Goal: Information Seeking & Learning: Learn about a topic

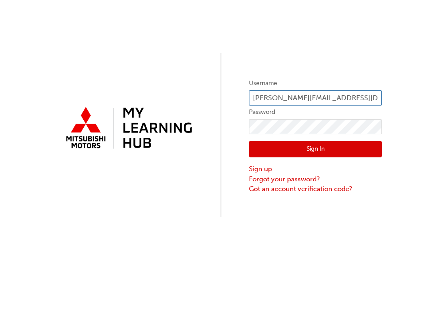
click at [336, 101] on input "[PERSON_NAME][EMAIL_ADDRESS][DOMAIN_NAME]" at bounding box center [315, 97] width 133 height 15
click at [360, 98] on input "[PERSON_NAME][EMAIL_ADDRESS][DOMAIN_NAME]" at bounding box center [315, 97] width 133 height 15
click at [269, 97] on input "[PERSON_NAME][EMAIL_ADDRESS][DOMAIN_NAME]" at bounding box center [315, 97] width 133 height 15
type input "[PERSON_NAME][EMAIL_ADDRESS][DOMAIN_NAME]"
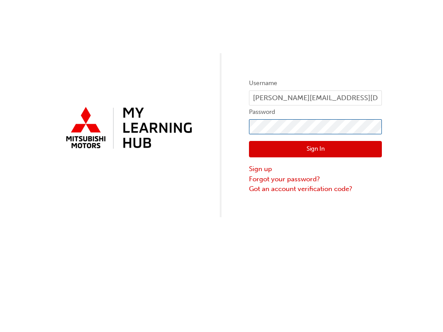
click at [162, 119] on div "Username [PERSON_NAME][EMAIL_ADDRESS][DOMAIN_NAME] Password Sign In Sign up For…" at bounding box center [221, 108] width 443 height 217
click at [348, 146] on button "Sign In" at bounding box center [315, 149] width 133 height 17
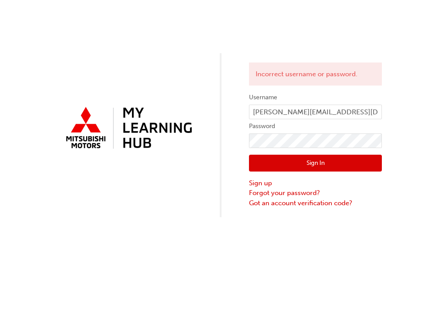
click at [402, 236] on div "Incorrect username or password. Username [PERSON_NAME][EMAIL_ADDRESS][DOMAIN_NA…" at bounding box center [221, 166] width 443 height 332
click at [299, 132] on label "Password" at bounding box center [315, 126] width 133 height 11
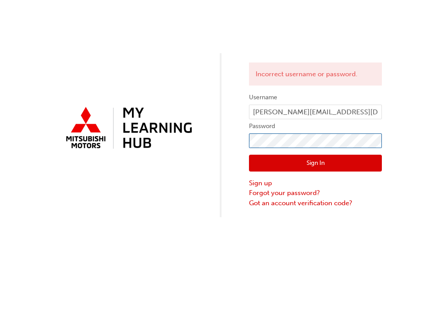
click at [33, 116] on div "Incorrect username or password. Username [PERSON_NAME][EMAIL_ADDRESS][DOMAIN_NA…" at bounding box center [221, 108] width 443 height 217
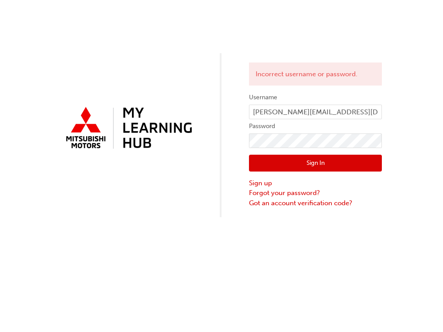
click at [260, 167] on button "Sign In" at bounding box center [315, 163] width 133 height 17
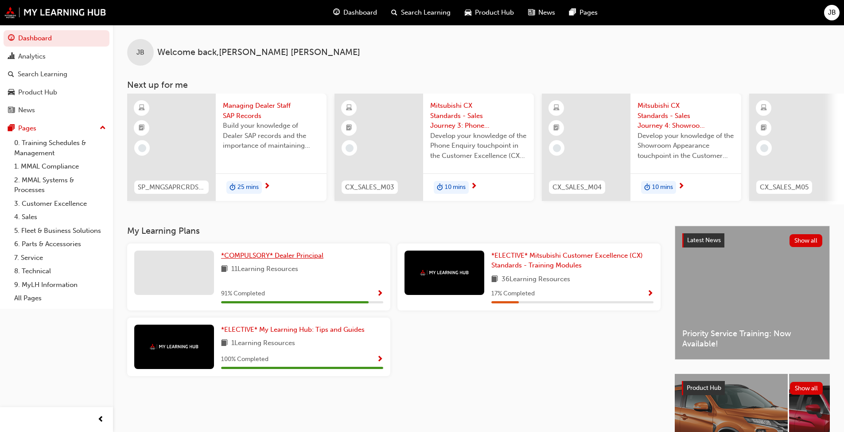
click at [284, 257] on span "*COMPULSORY* Dealer Principal" at bounding box center [272, 255] width 102 height 8
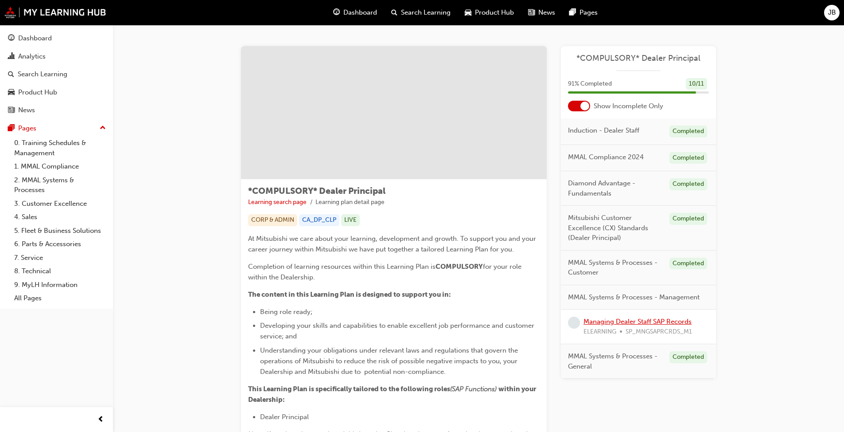
click at [436, 323] on link "Managing Dealer Staff SAP Records" at bounding box center [638, 321] width 108 height 8
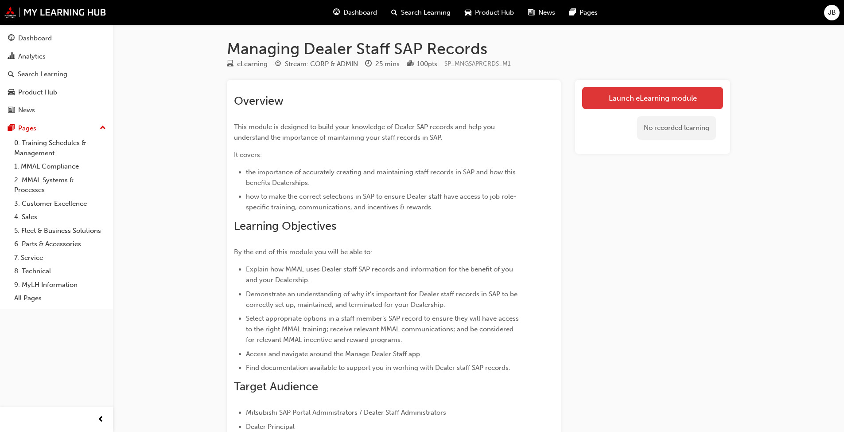
click at [436, 104] on link "Launch eLearning module" at bounding box center [652, 98] width 141 height 22
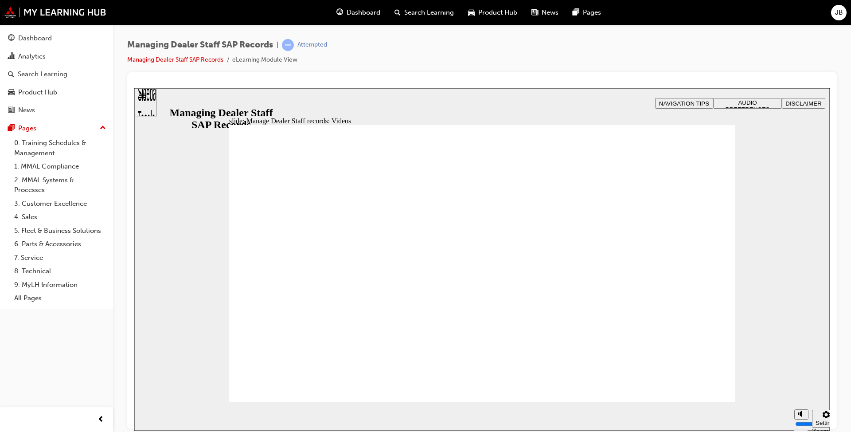
type input "123"
type input "127"
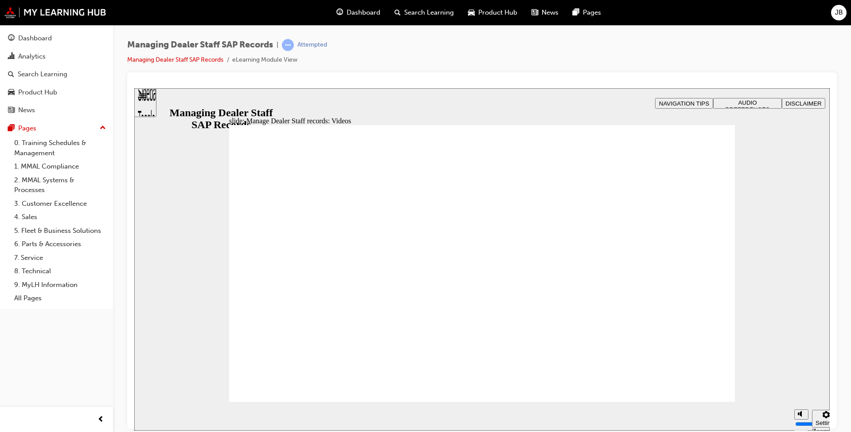
type input "254"
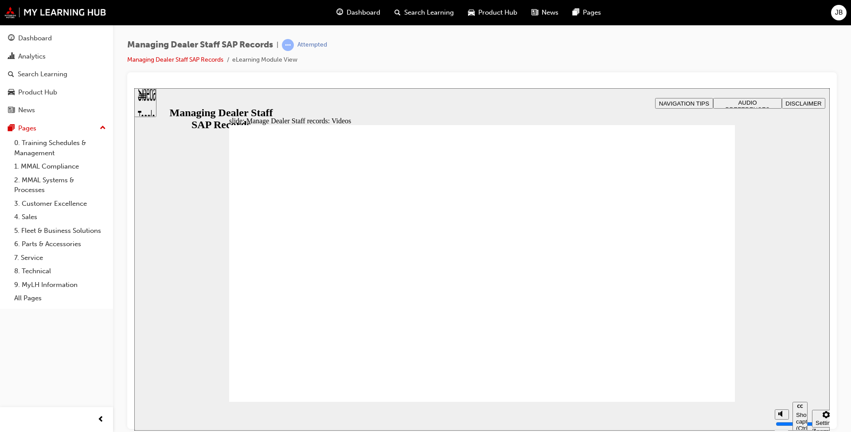
type input "75"
type input "144"
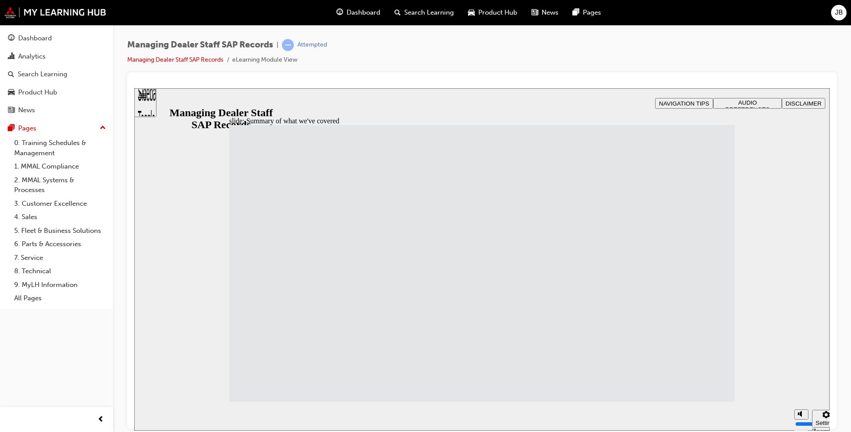
drag, startPoint x: 358, startPoint y: 337, endPoint x: 420, endPoint y: 336, distance: 62.9
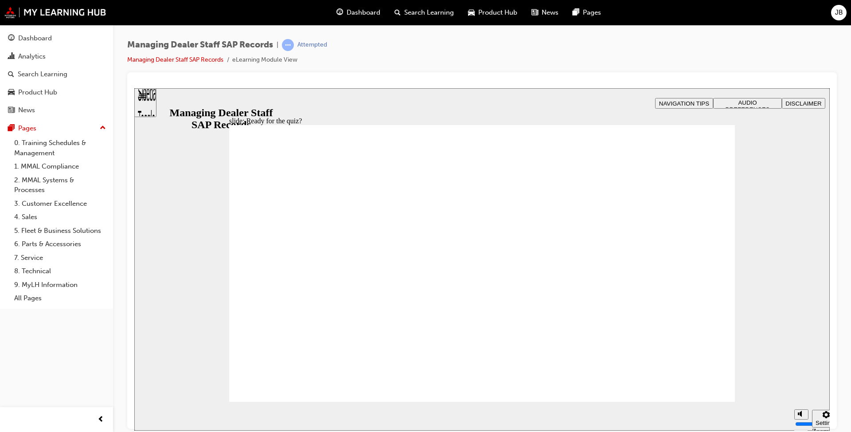
checkbox input "true"
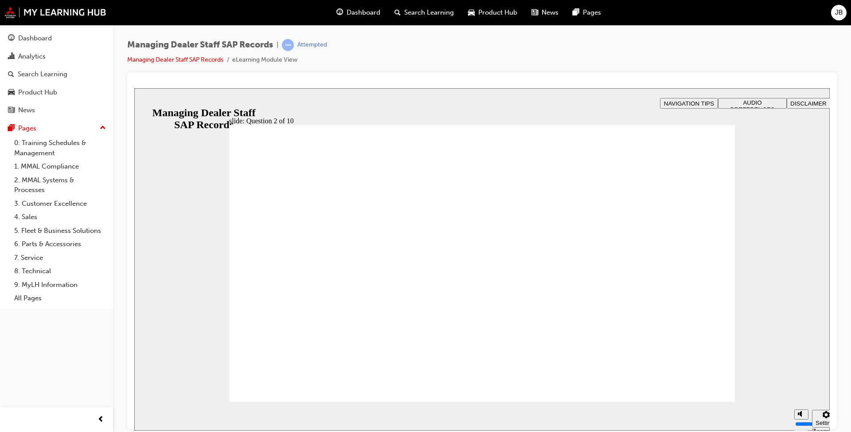
radio input "true"
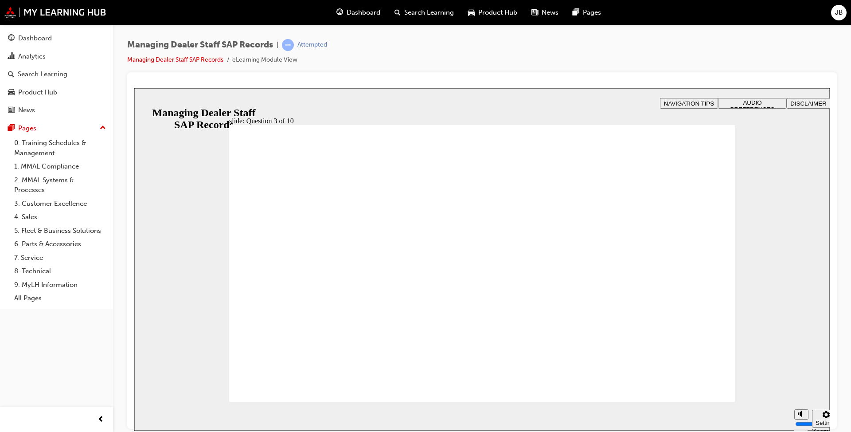
checkbox input "true"
drag, startPoint x: 551, startPoint y: 338, endPoint x: 335, endPoint y: 390, distance: 222.1
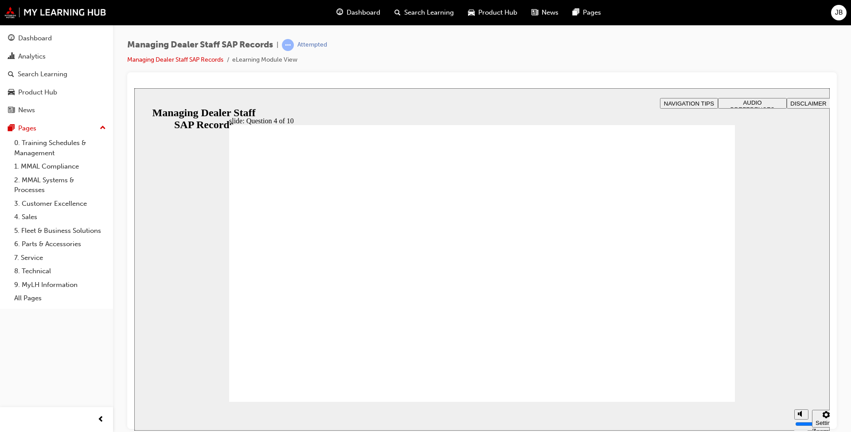
checkbox input "true"
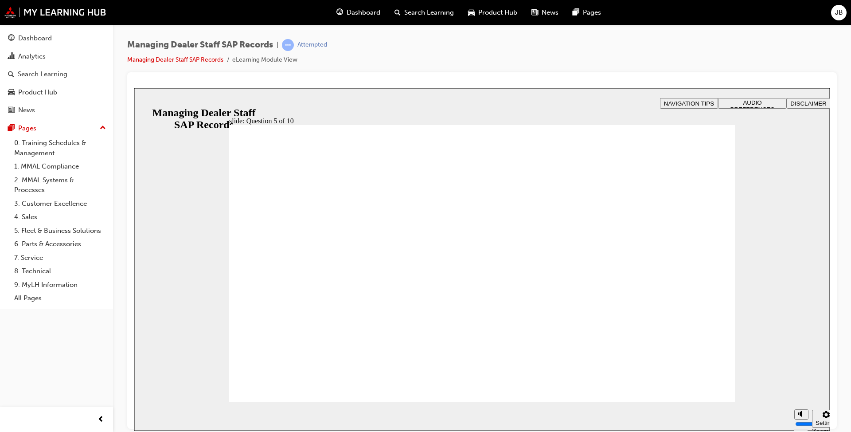
radio input "true"
checkbox input "true"
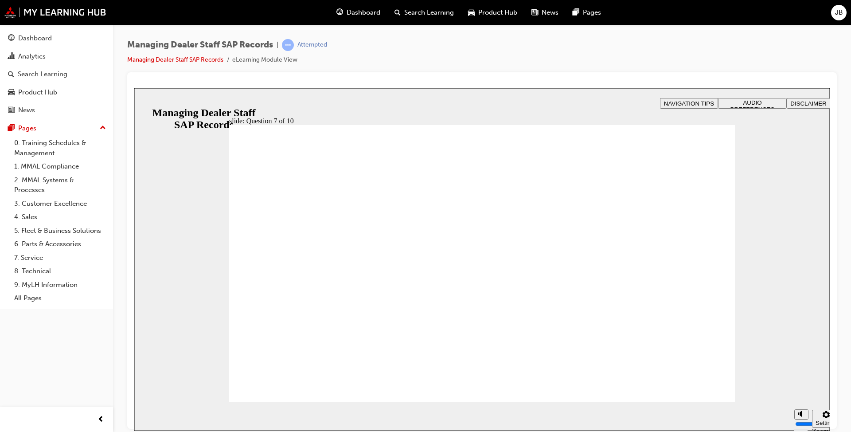
radio input "true"
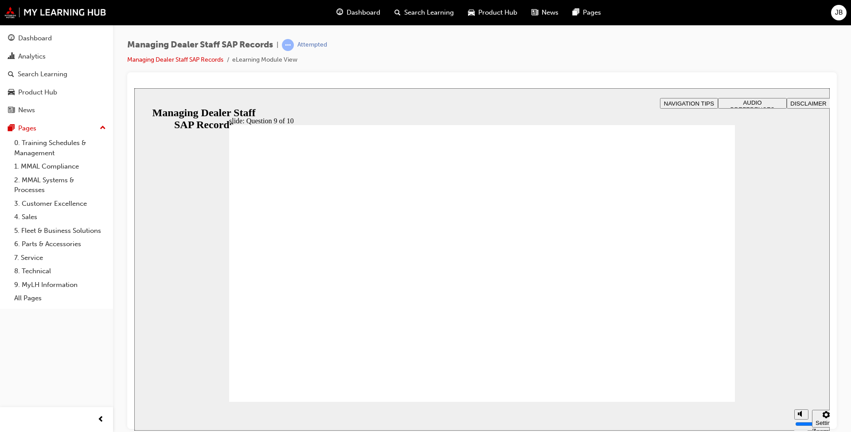
radio input "true"
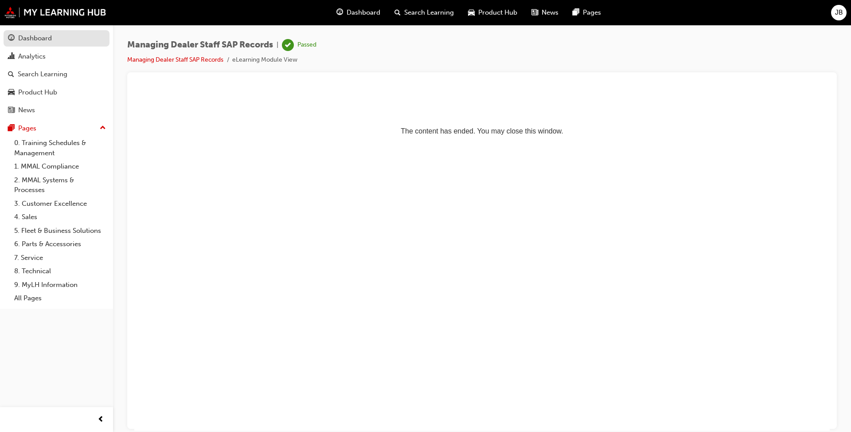
click at [19, 39] on div "Dashboard" at bounding box center [35, 38] width 34 height 10
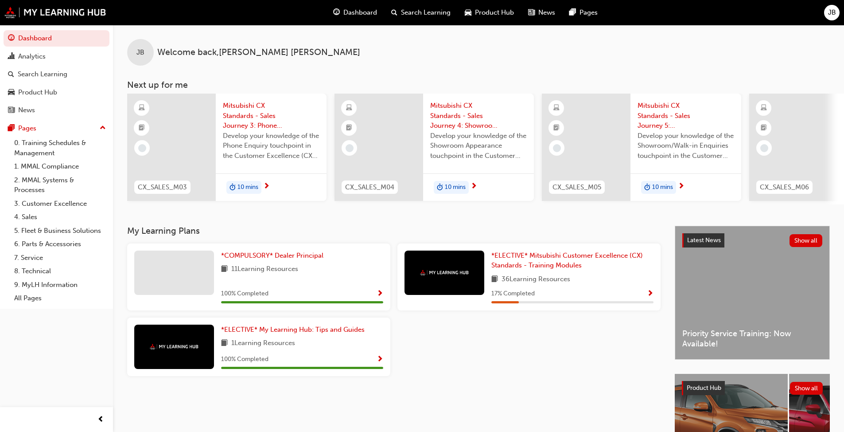
click at [186, 284] on div at bounding box center [174, 272] width 80 height 44
click at [225, 259] on span "*COMPULSORY* Dealer Principal" at bounding box center [272, 255] width 102 height 8
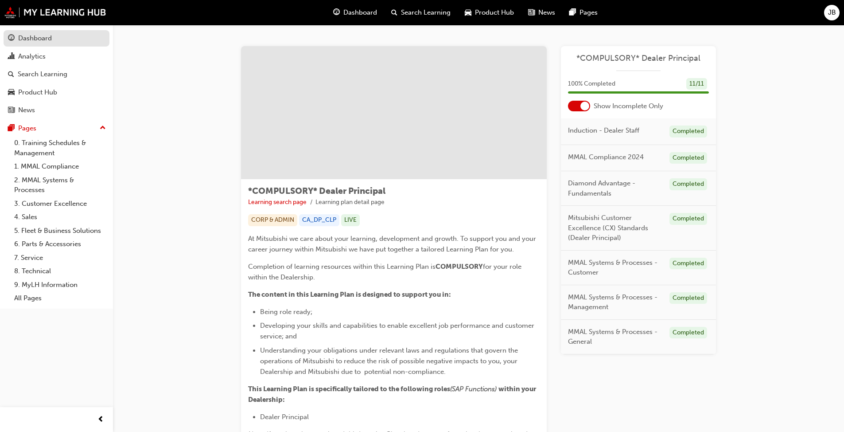
click at [27, 39] on div "Dashboard" at bounding box center [35, 38] width 34 height 10
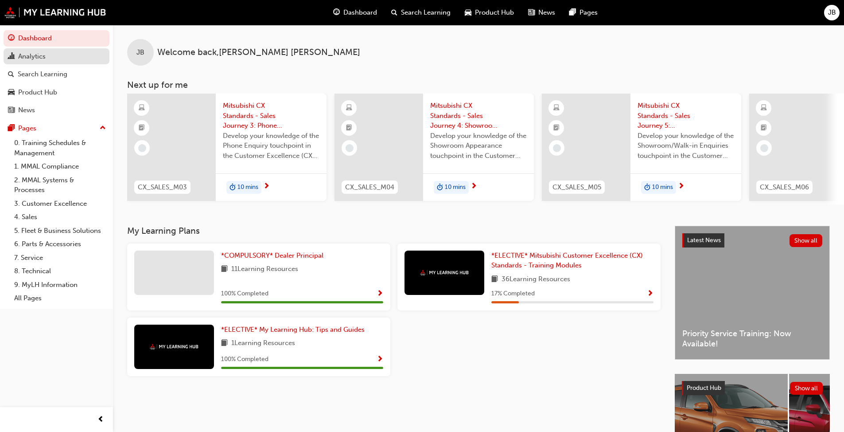
click at [40, 60] on div "Analytics" at bounding box center [31, 56] width 27 height 10
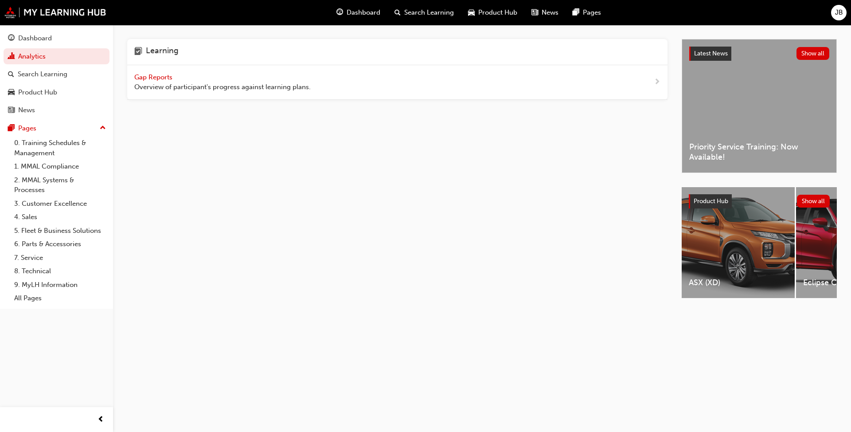
click at [142, 78] on span "Gap Reports" at bounding box center [154, 77] width 40 height 8
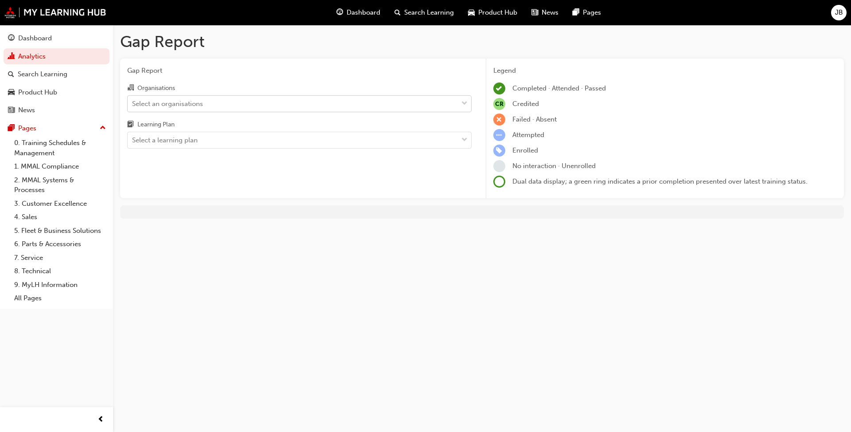
click at [274, 103] on div "Select an organisations" at bounding box center [293, 104] width 330 height 16
click at [133, 103] on input "Organisations Select an organisations" at bounding box center [132, 103] width 1 height 8
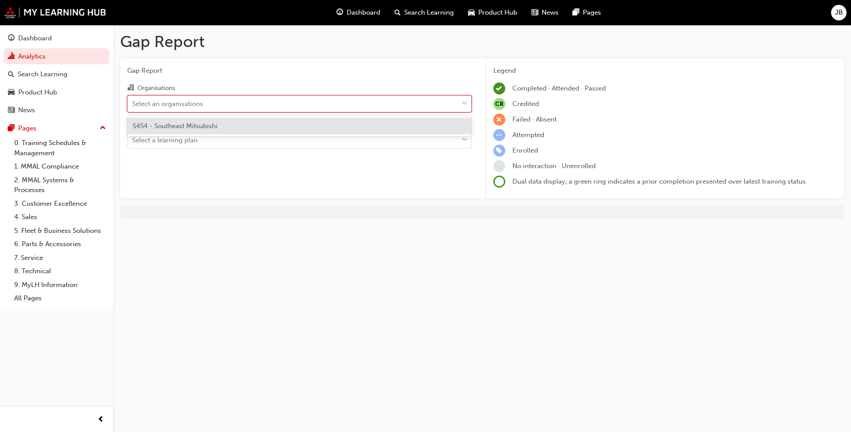
click at [253, 130] on div "S454 - Southeast Mitsubishi" at bounding box center [299, 125] width 344 height 17
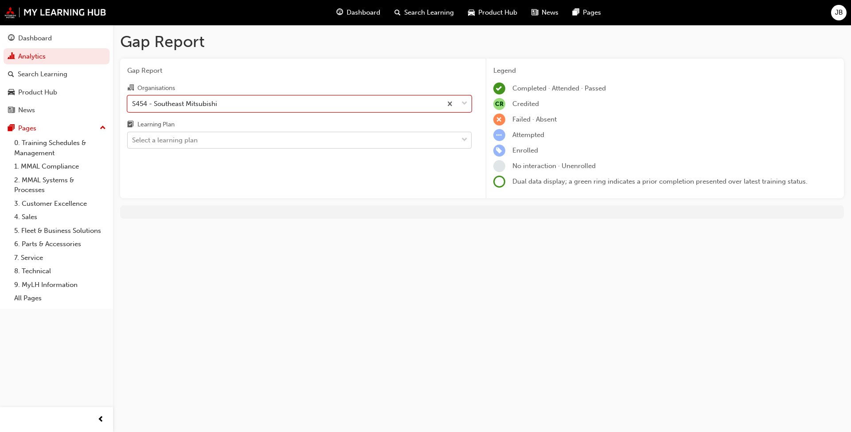
click at [248, 142] on div "Select a learning plan" at bounding box center [293, 140] width 330 height 16
click at [133, 142] on input "Learning Plan Select a learning plan" at bounding box center [132, 140] width 1 height 8
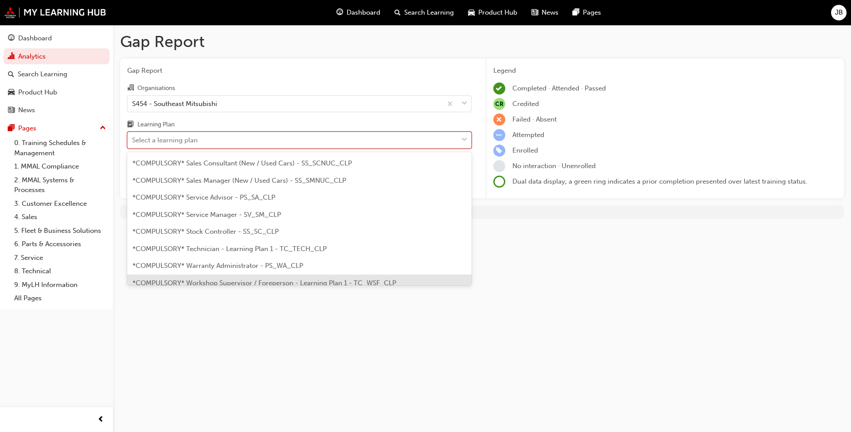
scroll to position [257, 0]
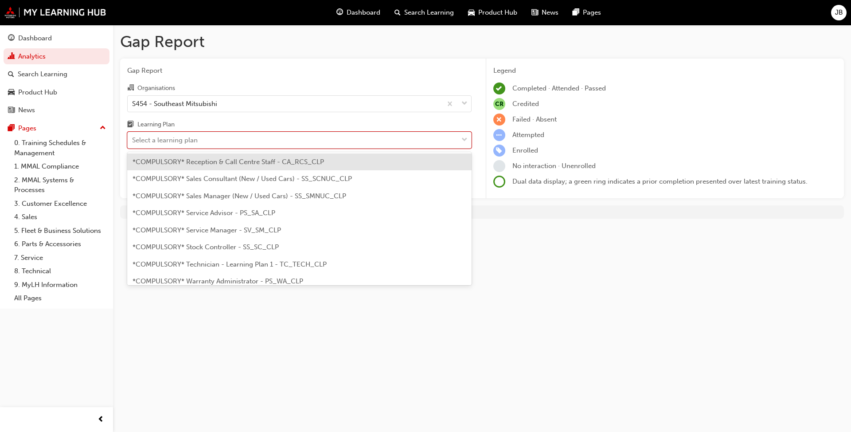
click at [296, 169] on div "*COMPULSORY* Reception & Call Centre Staff - CA_RCS_CLP" at bounding box center [299, 161] width 344 height 17
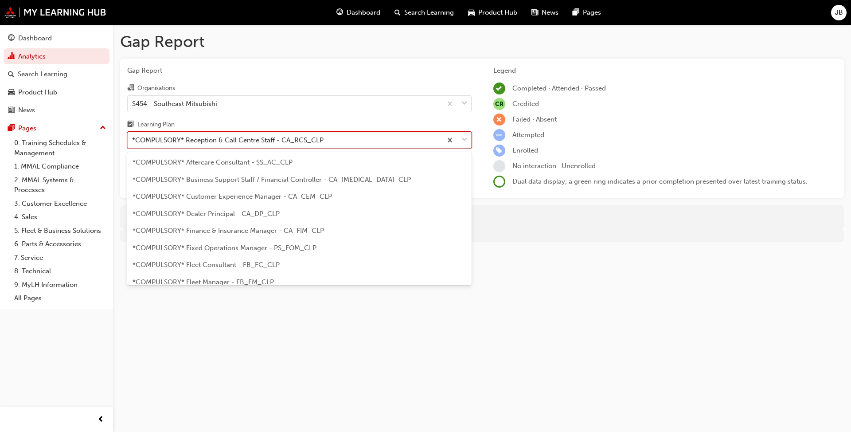
click at [436, 139] on span "down-icon" at bounding box center [464, 140] width 6 height 12
click at [133, 139] on input "Learning Plan option *COMPULSORY* Reception & Call Centre Staff - CA_RCS_CLP, s…" at bounding box center [132, 140] width 1 height 8
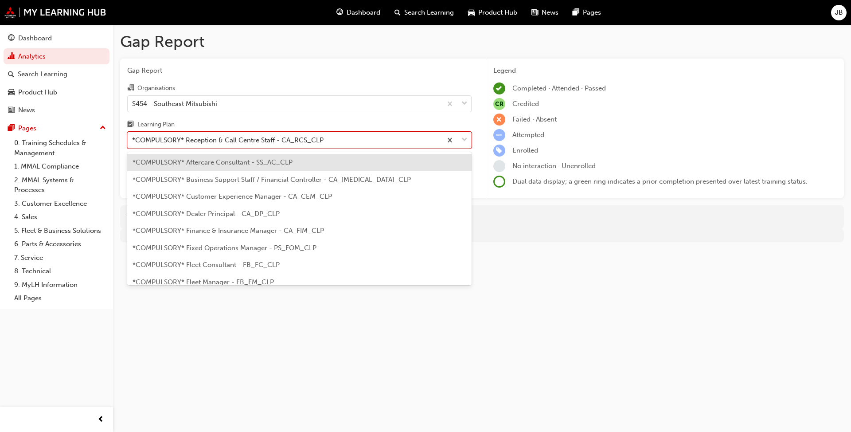
click at [307, 165] on div "*COMPULSORY* Aftercare Consultant - SS_AC_CLP" at bounding box center [299, 162] width 344 height 17
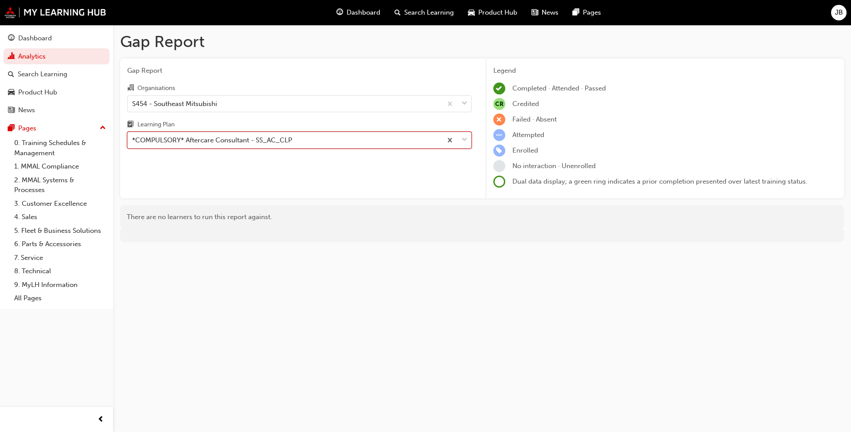
click at [436, 140] on div at bounding box center [456, 140] width 29 height 16
click at [133, 140] on input "Learning Plan option *COMPULSORY* Aftercare Consultant - SS_AC_CLP, selected. 0…" at bounding box center [132, 140] width 1 height 8
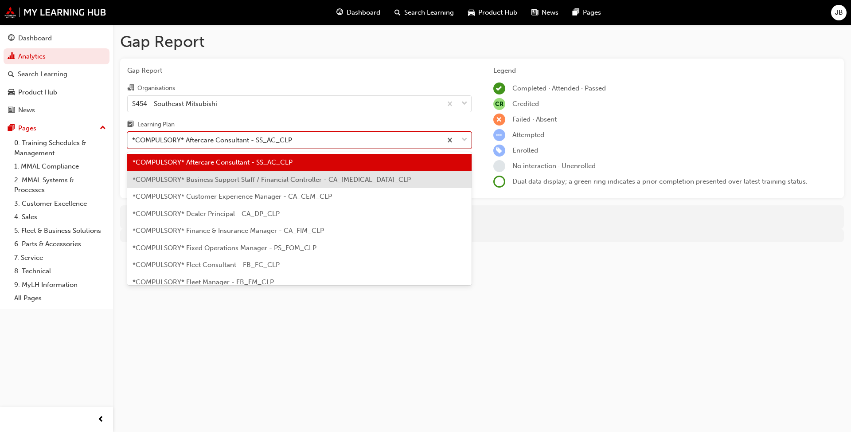
click at [409, 178] on div "*COMPULSORY* Business Support Staff / Financial Controller - CA_[MEDICAL_DATA]_…" at bounding box center [299, 179] width 344 height 17
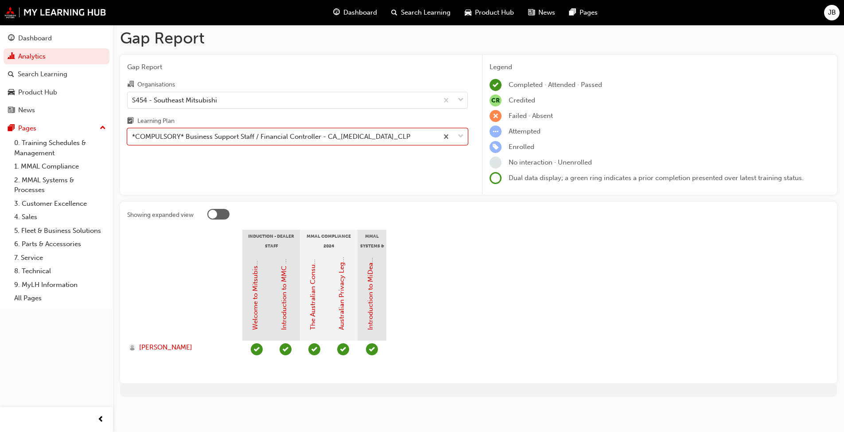
scroll to position [4, 0]
click at [230, 214] on div at bounding box center [518, 215] width 623 height 14
click at [223, 214] on div at bounding box center [218, 213] width 22 height 11
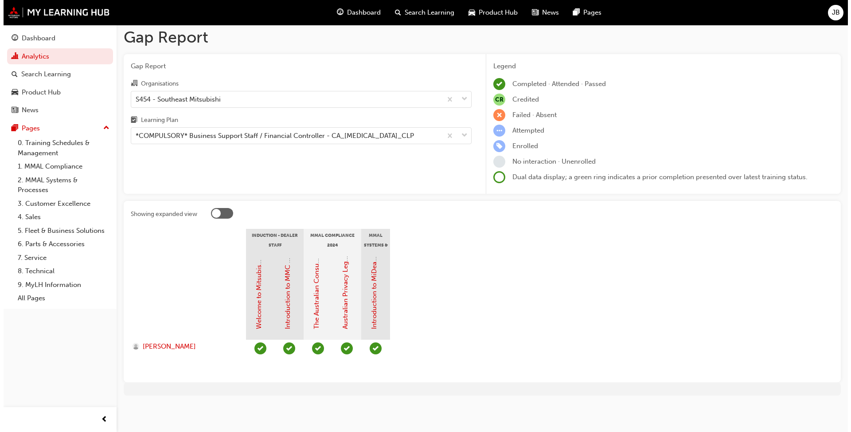
scroll to position [0, 0]
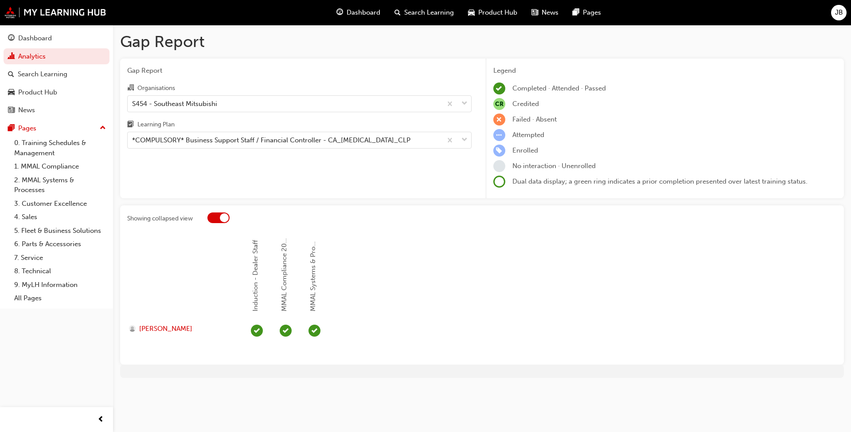
click at [214, 219] on div at bounding box center [218, 217] width 22 height 11
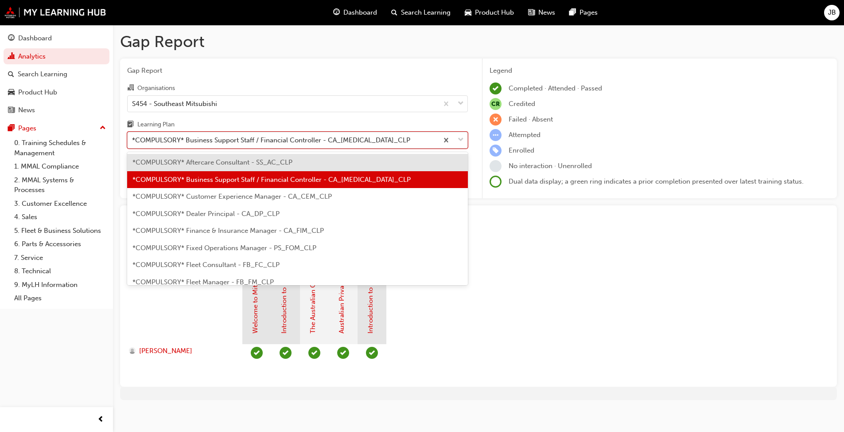
click at [436, 144] on span "down-icon" at bounding box center [461, 140] width 6 height 12
click at [133, 144] on input "Learning Plan option *COMPULSORY* Business Support Staff / Financial Controller…" at bounding box center [132, 140] width 1 height 8
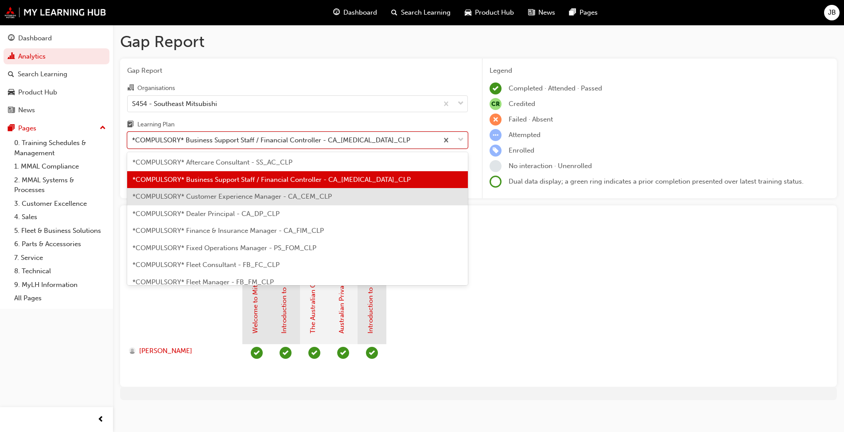
click at [335, 195] on div "*COMPULSORY* Customer Experience Manager - CA_CEM_CLP" at bounding box center [297, 196] width 341 height 17
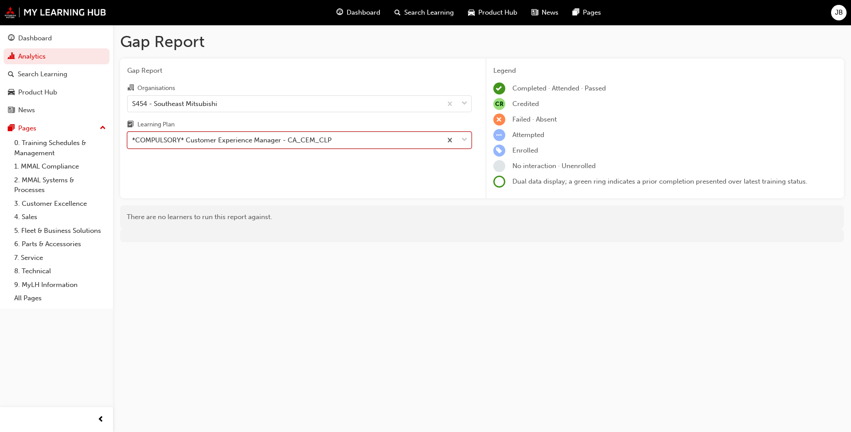
click at [436, 141] on span "down-icon" at bounding box center [464, 140] width 6 height 12
click at [133, 141] on input "Learning Plan option *COMPULSORY* Customer Experience Manager - CA_CEM_CLP, sel…" at bounding box center [132, 140] width 1 height 8
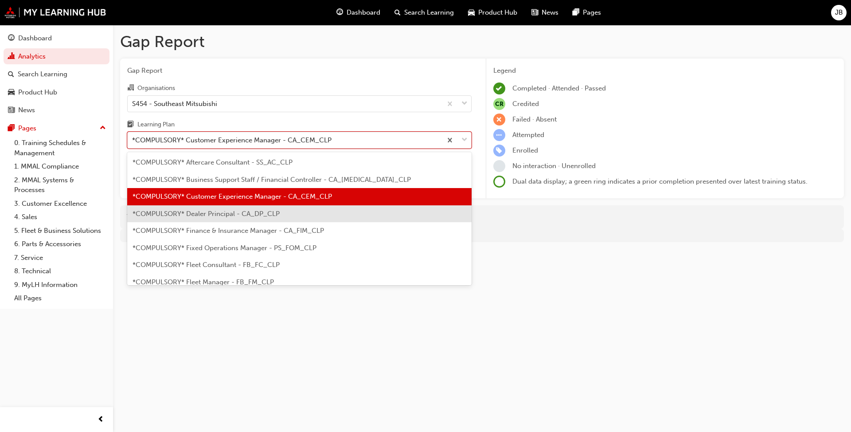
click at [292, 216] on div "*COMPULSORY* Dealer Principal - CA_DP_CLP" at bounding box center [299, 213] width 344 height 17
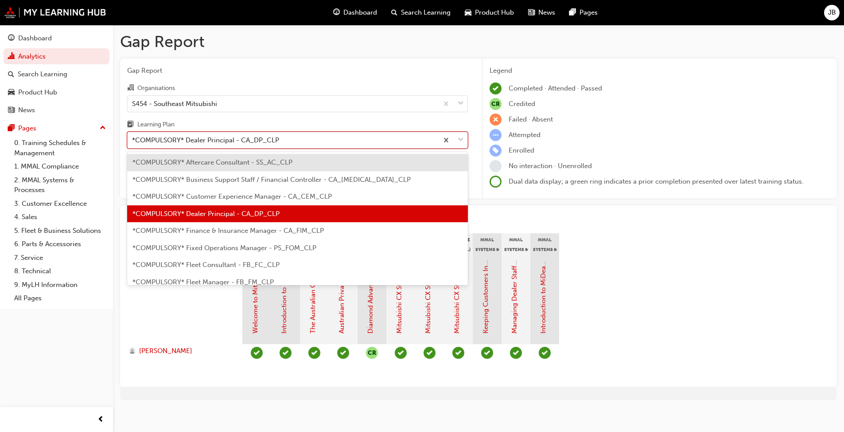
click at [436, 140] on div at bounding box center [452, 140] width 29 height 16
click at [133, 140] on input "Learning Plan option *COMPULSORY* Dealer Principal - CA_DP_CLP, selected. optio…" at bounding box center [132, 140] width 1 height 8
click at [306, 232] on span "*COMPULSORY* Finance & Insurance Manager - CA_FIM_CLP" at bounding box center [227, 230] width 191 height 8
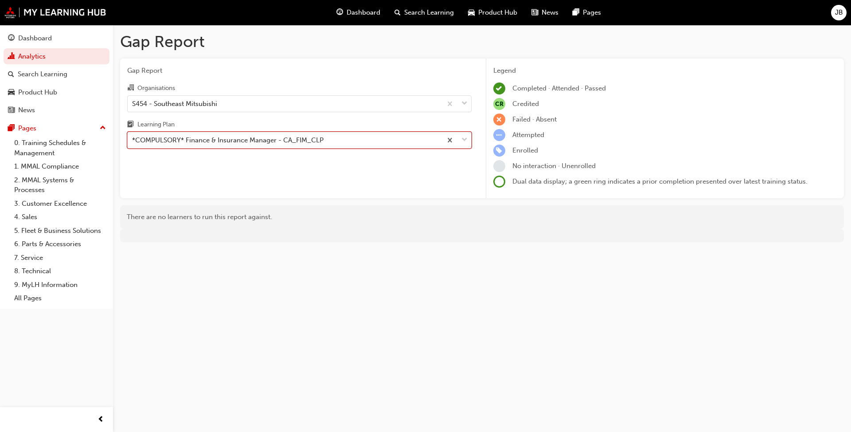
click at [436, 140] on span "down-icon" at bounding box center [464, 140] width 6 height 12
click at [133, 140] on input "Learning Plan option *COMPULSORY* Finance & Insurance Manager - [GEOGRAPHIC_DAT…" at bounding box center [132, 140] width 1 height 8
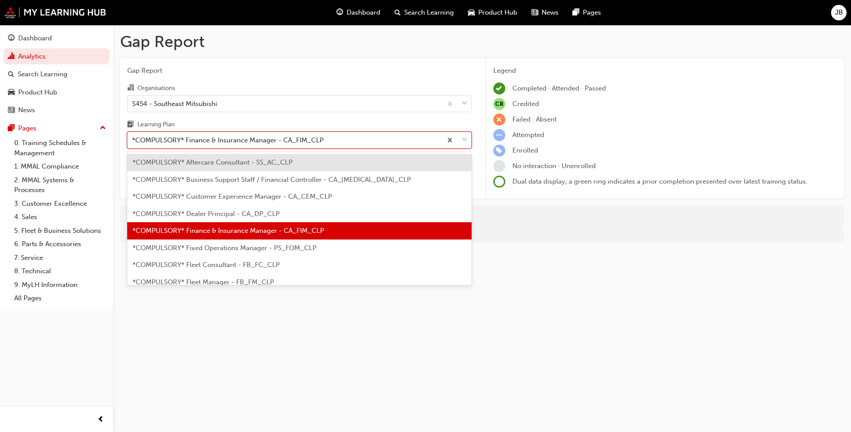
click at [248, 246] on span "*COMPULSORY* Fixed Operations Manager - PS_FOM_CLP" at bounding box center [224, 248] width 184 height 8
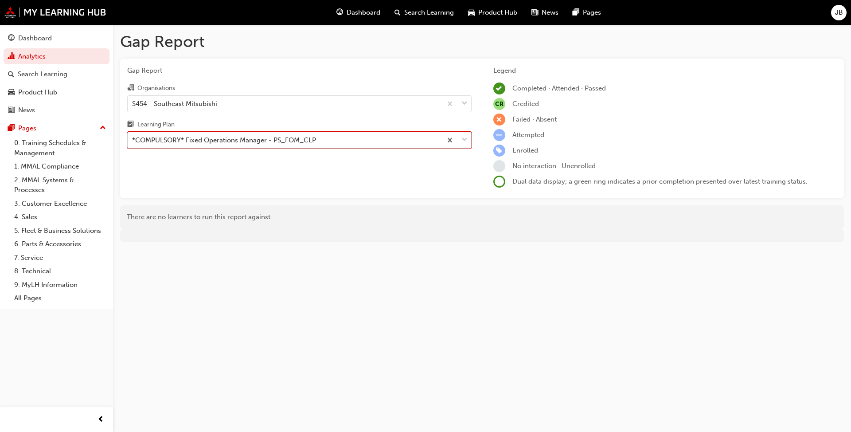
click at [436, 138] on span "down-icon" at bounding box center [464, 140] width 6 height 12
click at [133, 138] on input "Learning Plan option *COMPULSORY* Fixed Operations Manager - PS_FOM_CLP, select…" at bounding box center [132, 140] width 1 height 8
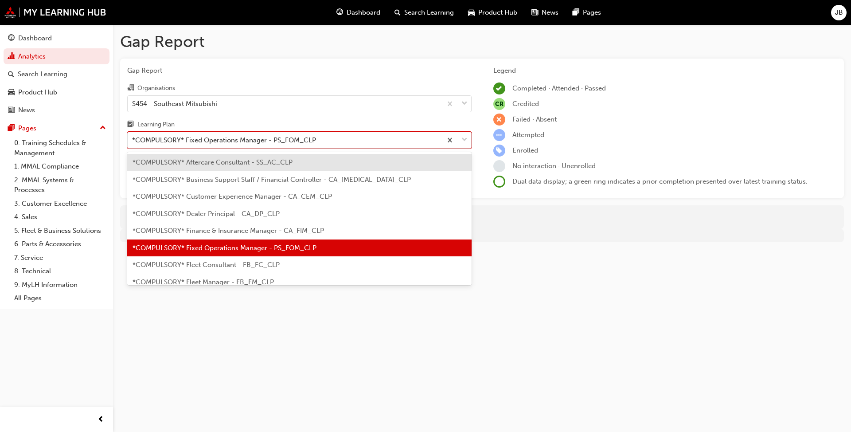
click at [247, 263] on span "*COMPULSORY* Fleet Consultant - FB_FC_CLP" at bounding box center [205, 265] width 147 height 8
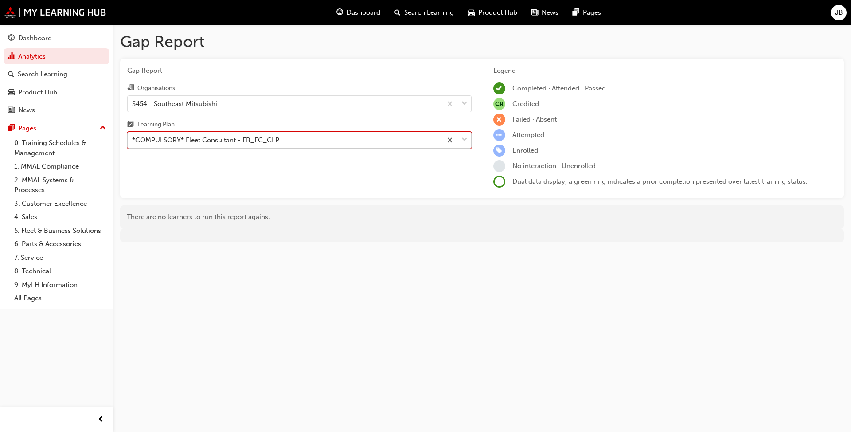
click at [436, 139] on span "down-icon" at bounding box center [464, 140] width 6 height 12
click at [133, 139] on input "Learning Plan option *COMPULSORY* Fleet Consultant - FB_FC_CLP, selected. 0 res…" at bounding box center [132, 140] width 1 height 8
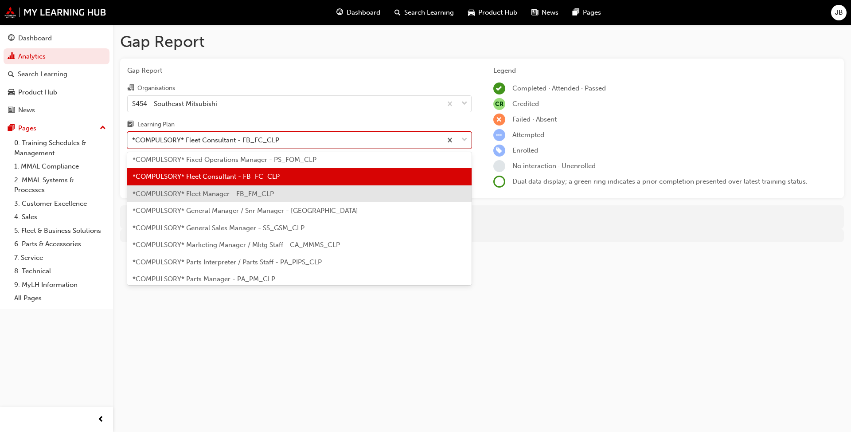
scroll to position [89, 0]
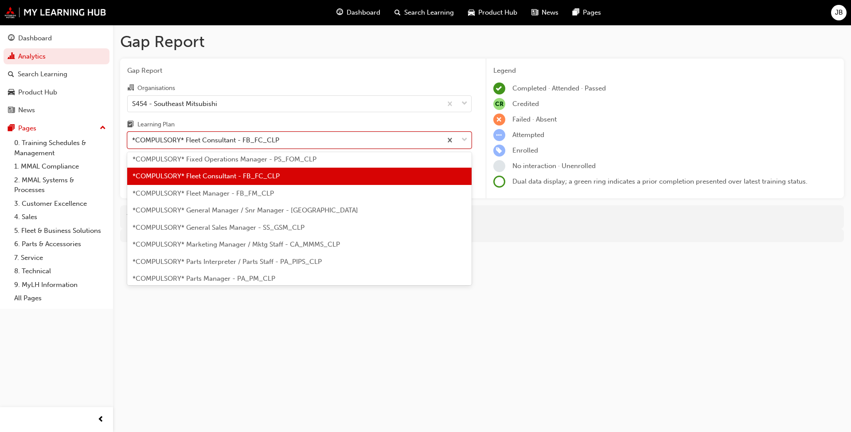
click at [264, 196] on span "*COMPULSORY* Fleet Manager - FB_FM_CLP" at bounding box center [202, 193] width 141 height 8
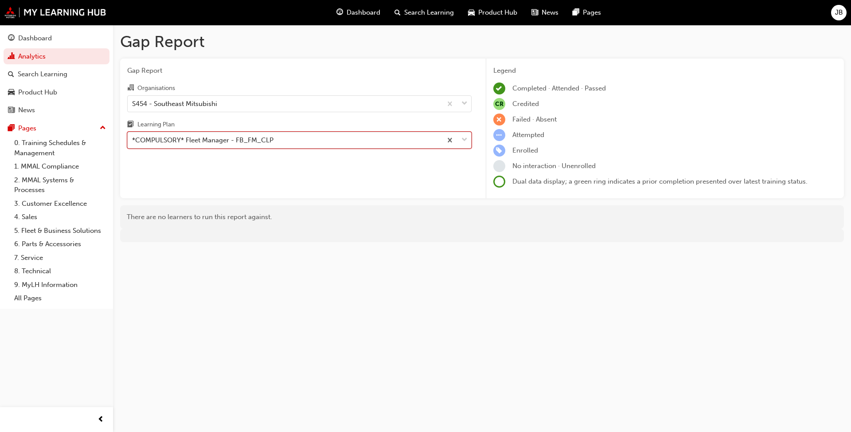
click at [436, 139] on span "down-icon" at bounding box center [464, 140] width 6 height 12
click at [133, 139] on input "Learning Plan option *COMPULSORY* Fleet Manager - FB_FM_CLP, selected. 0 result…" at bounding box center [132, 140] width 1 height 8
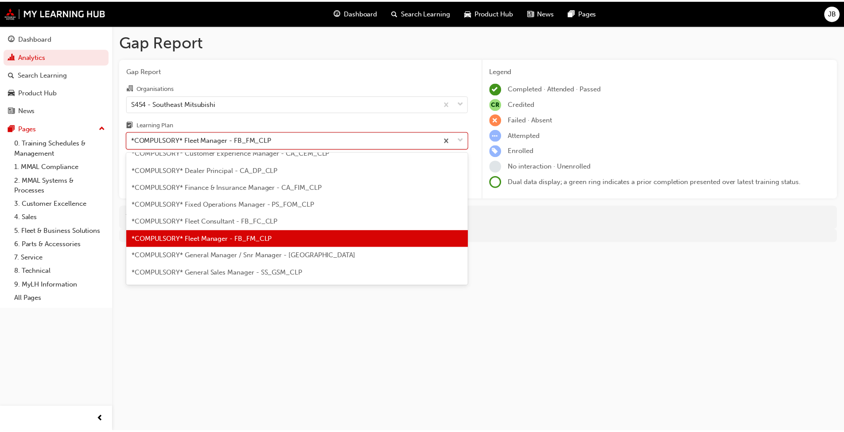
scroll to position [56, 0]
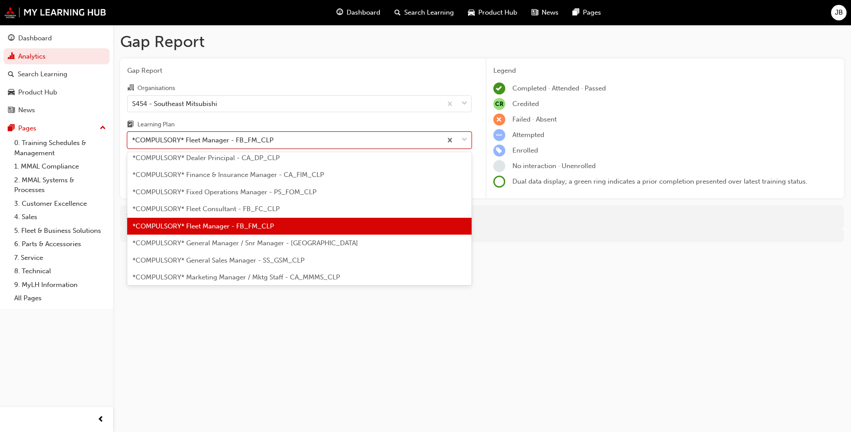
click at [270, 243] on span "*COMPULSORY* General Manager / Snr Manager - [GEOGRAPHIC_DATA]" at bounding box center [245, 243] width 226 height 8
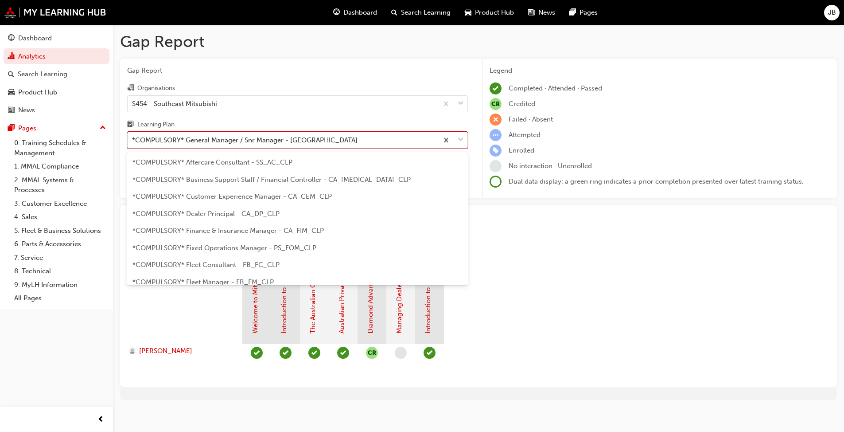
click at [436, 141] on span "down-icon" at bounding box center [461, 140] width 6 height 12
click at [133, 141] on input "Learning Plan option *COMPULSORY* General Manager / Snr Manager - [GEOGRAPHIC_D…" at bounding box center [132, 140] width 1 height 8
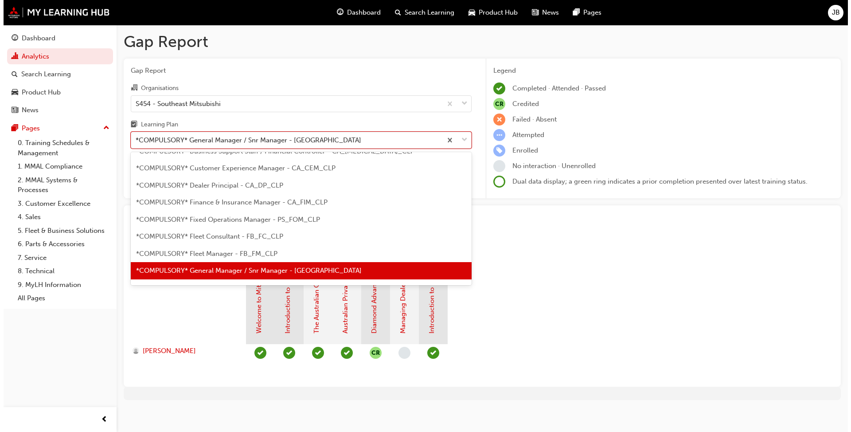
scroll to position [73, 0]
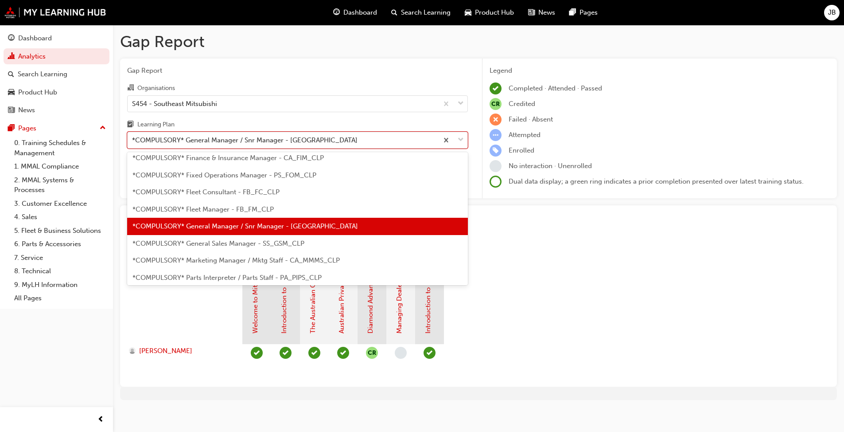
click at [275, 245] on span "*COMPULSORY* General Sales Manager - SS_GSM_CLP" at bounding box center [218, 243] width 172 height 8
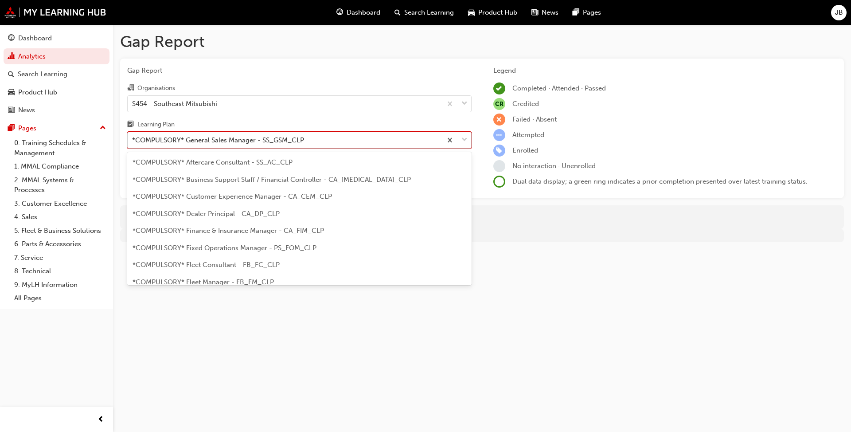
click at [436, 139] on span "down-icon" at bounding box center [464, 140] width 6 height 12
click at [133, 139] on input "Learning Plan option *COMPULSORY* General Sales Manager - SS_GSM_CLP, selected.…" at bounding box center [132, 140] width 1 height 8
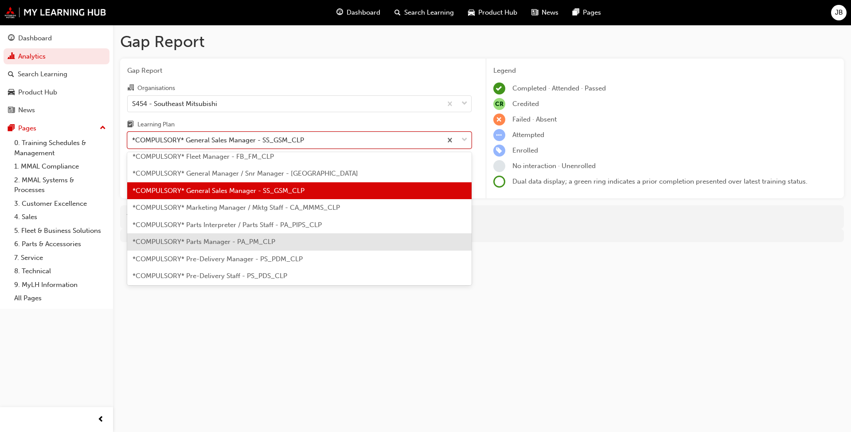
scroll to position [134, 0]
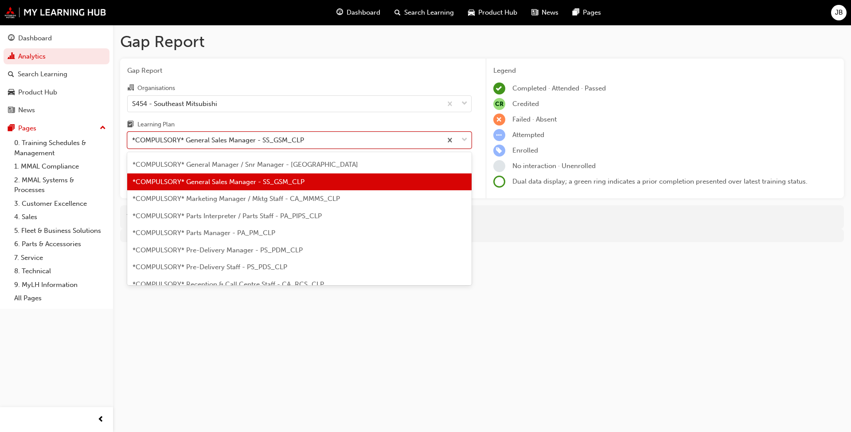
click at [286, 199] on span "*COMPULSORY* Marketing Manager / Mktg Staff - CA_MMMS_CLP" at bounding box center [235, 199] width 207 height 8
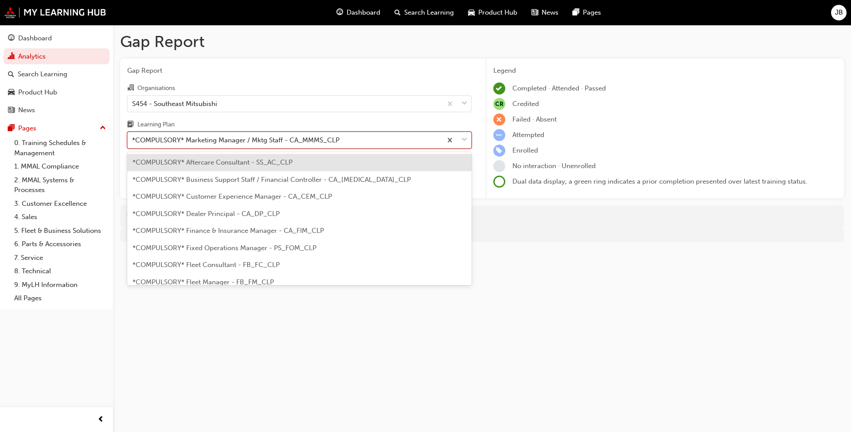
click at [436, 139] on span "down-icon" at bounding box center [464, 140] width 6 height 12
click at [133, 139] on input "Learning Plan option *COMPULSORY* Marketing Manager / Mktg Staff - CA_MMMS_CLP,…" at bounding box center [132, 140] width 1 height 8
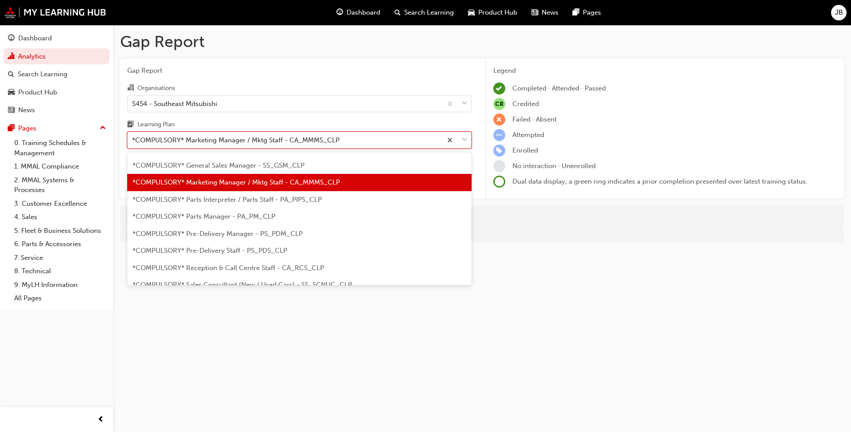
scroll to position [151, 0]
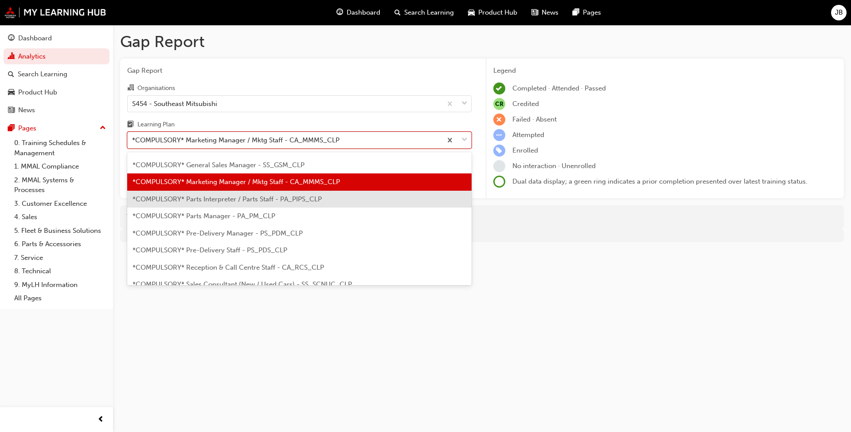
click at [279, 201] on span "*COMPULSORY* Parts Interpreter / Parts Staff - PA_PIPS_CLP" at bounding box center [226, 199] width 189 height 8
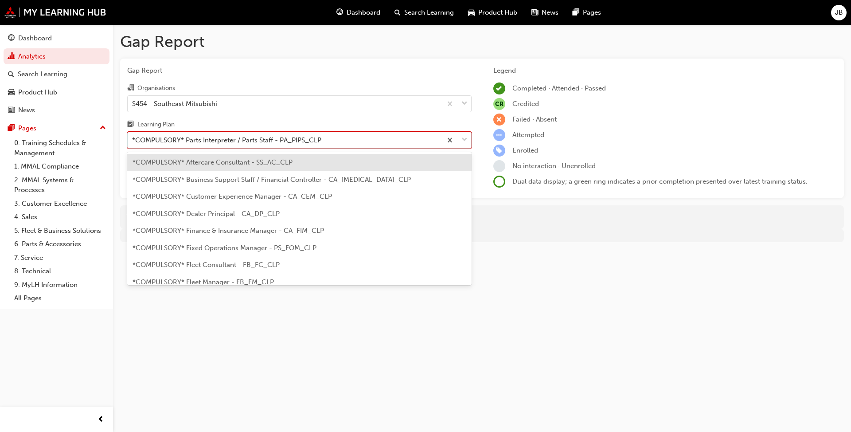
click at [436, 139] on span "down-icon" at bounding box center [464, 140] width 6 height 12
click at [133, 139] on input "Learning Plan option *COMPULSORY* Parts Interpreter / Parts Staff - PA_PIPS_CLP…" at bounding box center [132, 140] width 1 height 8
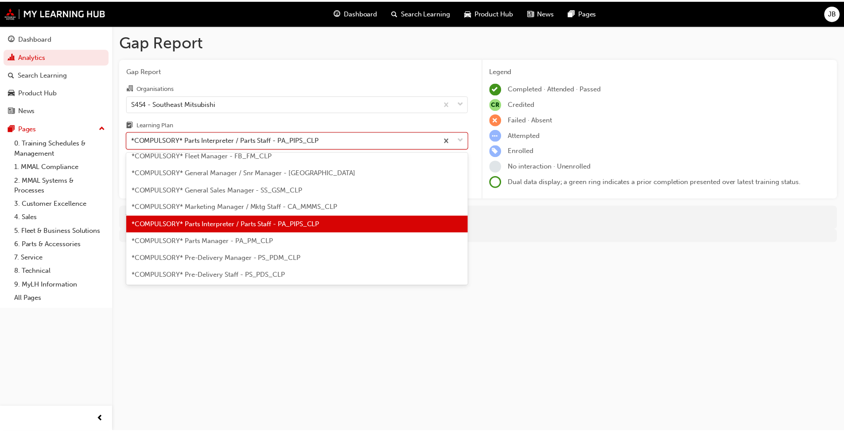
scroll to position [168, 0]
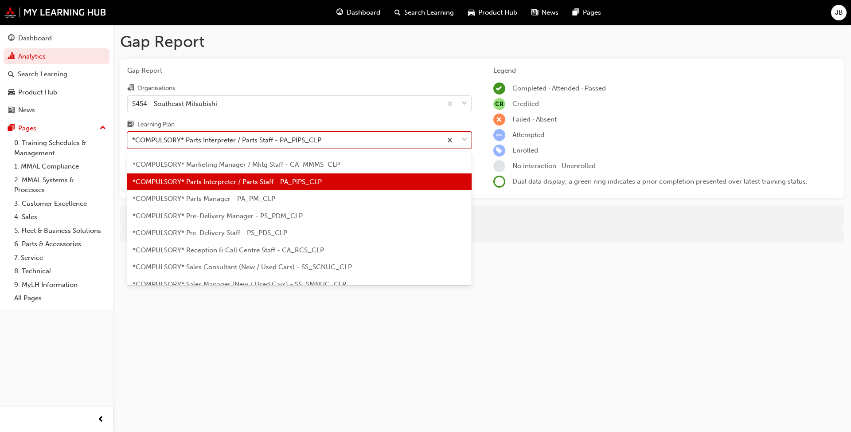
click at [262, 198] on span "*COMPULSORY* Parts Manager - PA_PM_CLP" at bounding box center [203, 199] width 143 height 8
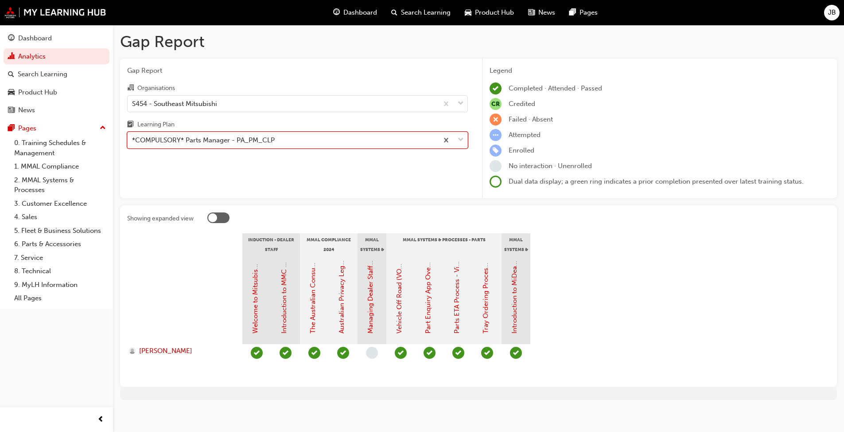
click at [436, 138] on span "down-icon" at bounding box center [461, 140] width 6 height 12
click at [133, 138] on input "Learning Plan option *COMPULSORY* Parts Manager - PA_PM_CLP, selected. 0 result…" at bounding box center [132, 140] width 1 height 8
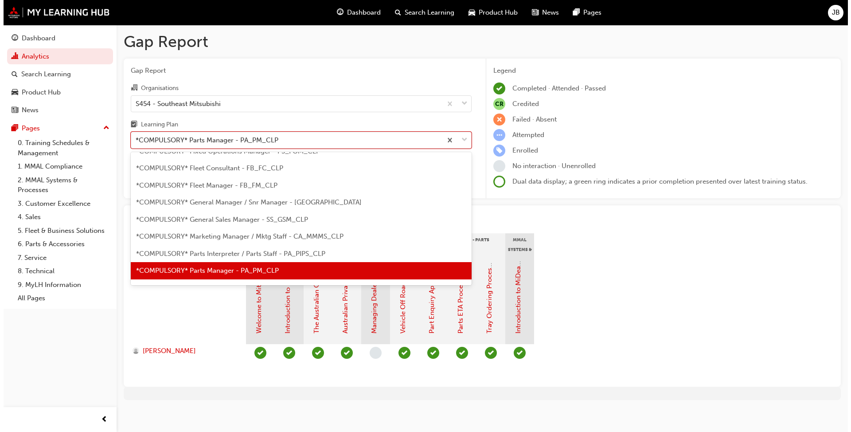
scroll to position [141, 0]
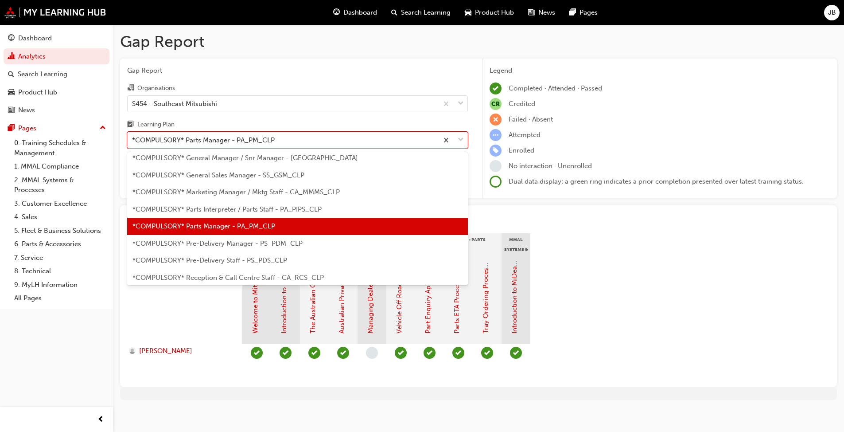
click at [241, 245] on span "*COMPULSORY* Pre-Delivery Manager - PS_PDM_CLP" at bounding box center [217, 243] width 170 height 8
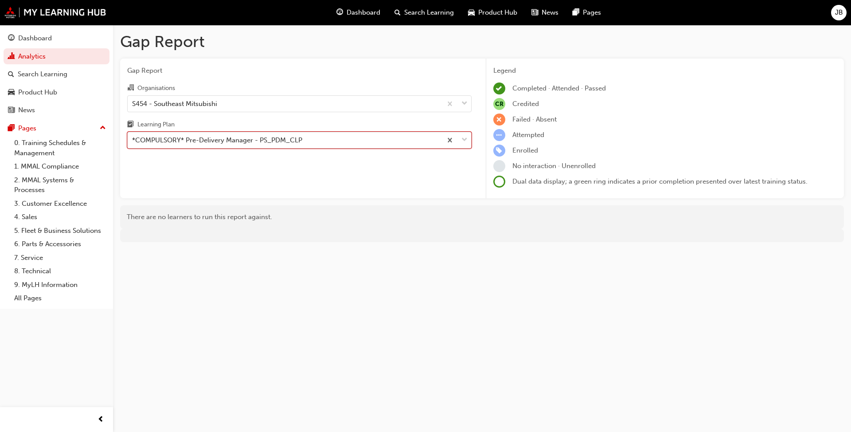
click at [436, 142] on span "down-icon" at bounding box center [464, 140] width 6 height 12
click at [133, 142] on input "Learning Plan option *COMPULSORY* Pre-Delivery Manager - PS_PDM_CLP, selected. …" at bounding box center [132, 140] width 1 height 8
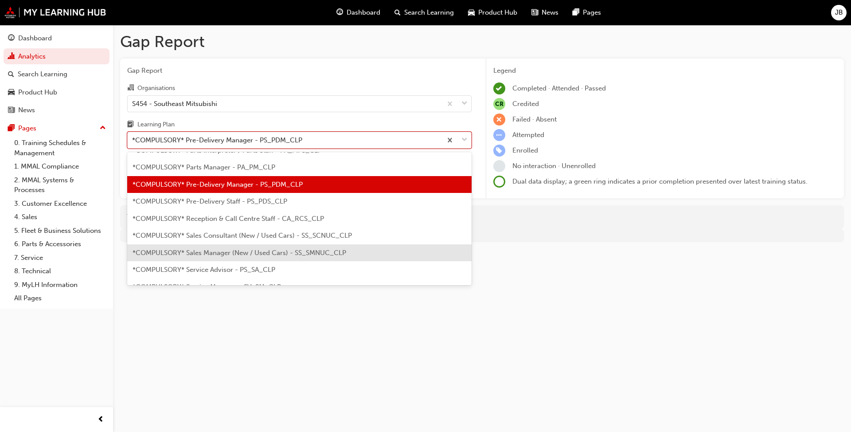
scroll to position [202, 0]
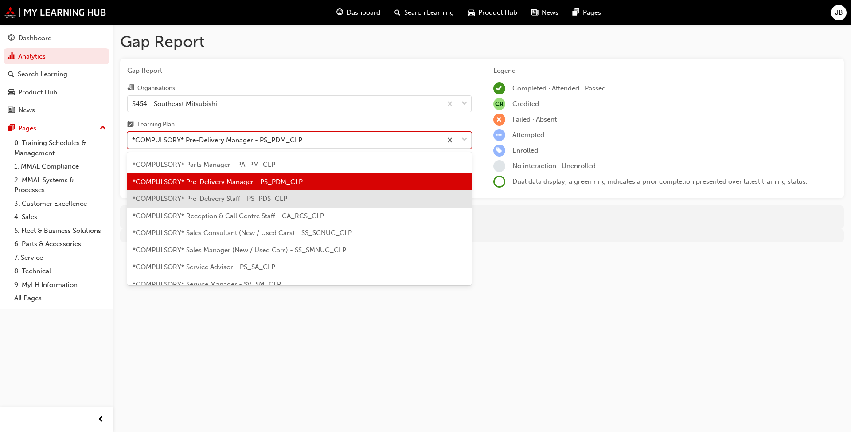
click at [217, 202] on div "*COMPULSORY* Pre-Delivery Staff - PS_PDS_CLP" at bounding box center [299, 198] width 344 height 17
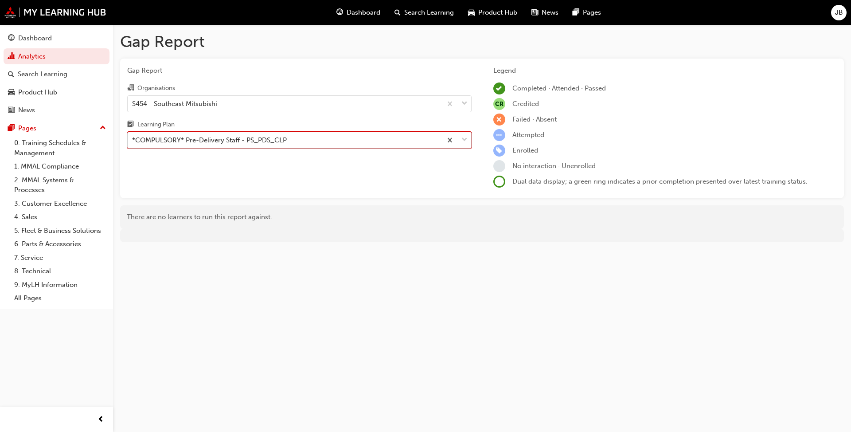
click at [436, 140] on span "down-icon" at bounding box center [464, 140] width 6 height 12
click at [133, 140] on input "Learning Plan option *COMPULSORY* Pre-Delivery Staff - PS_PDS_CLP, selected. 0 …" at bounding box center [132, 140] width 1 height 8
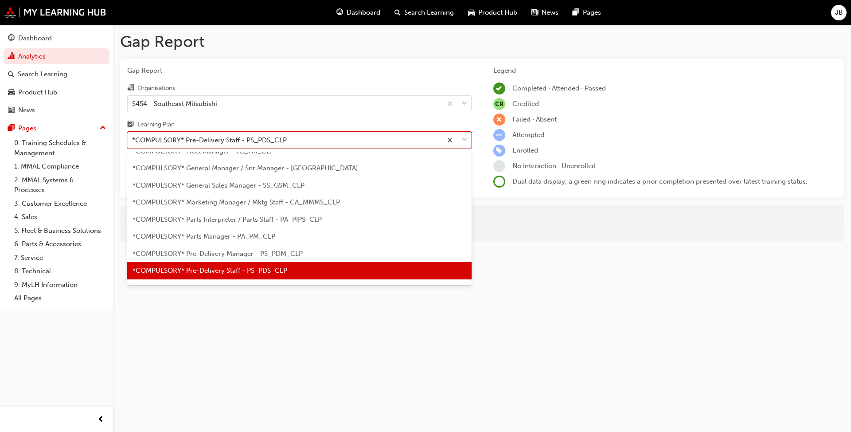
scroll to position [175, 0]
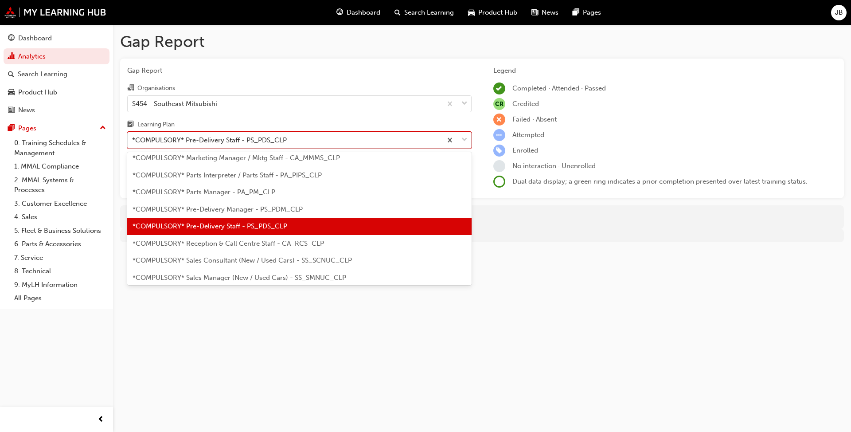
click at [262, 242] on span "*COMPULSORY* Reception & Call Centre Staff - CA_RCS_CLP" at bounding box center [227, 243] width 191 height 8
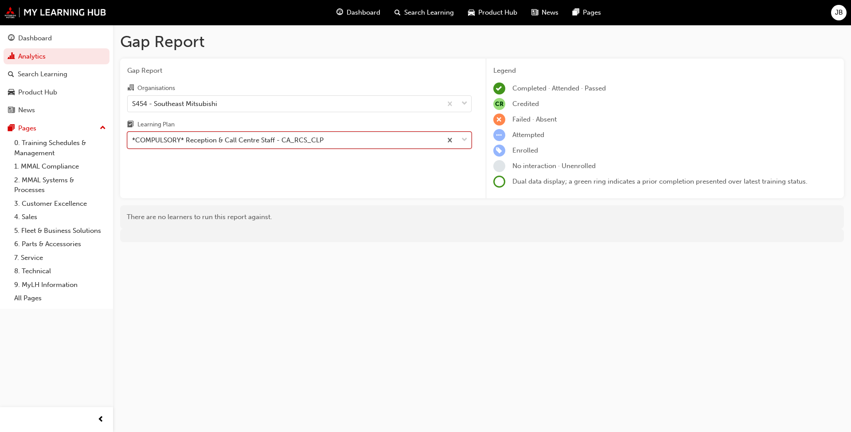
click at [436, 139] on span "down-icon" at bounding box center [464, 140] width 6 height 12
click at [133, 139] on input "Learning Plan option *COMPULSORY* Reception & Call Centre Staff - CA_RCS_CLP, s…" at bounding box center [132, 140] width 1 height 8
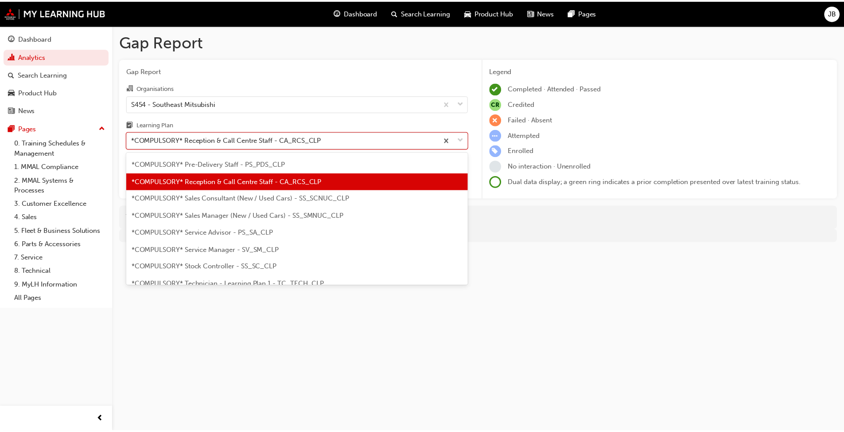
scroll to position [237, 0]
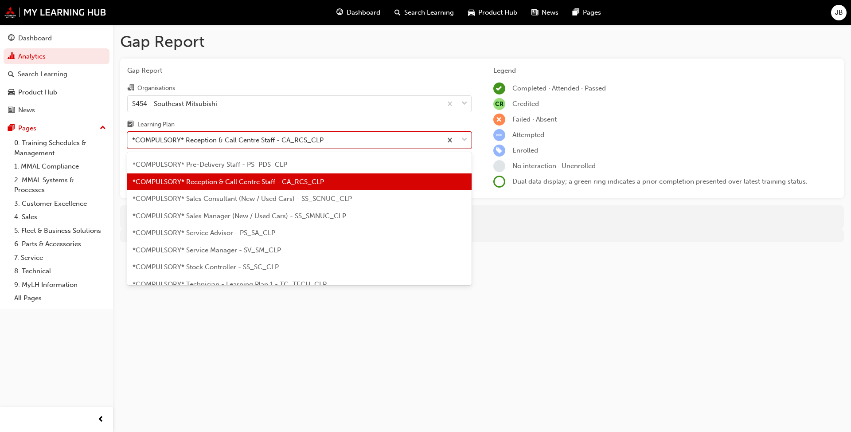
click at [316, 200] on span "*COMPULSORY* Sales Consultant (New / Used Cars) - SS_SCNUC_CLP" at bounding box center [241, 199] width 219 height 8
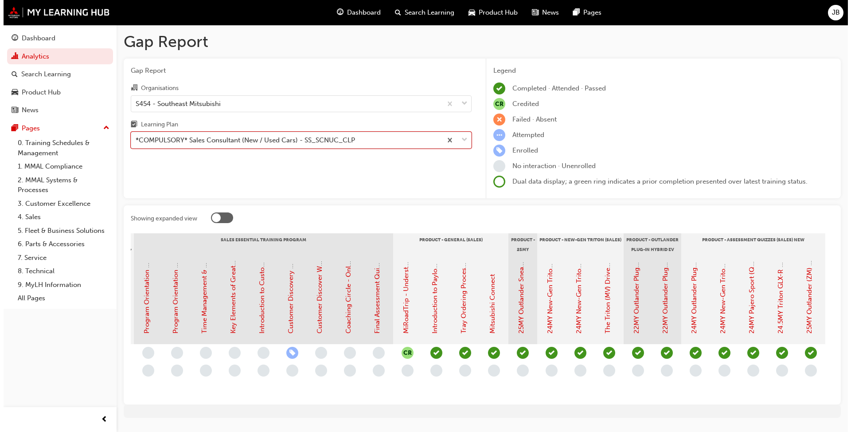
scroll to position [0, 881]
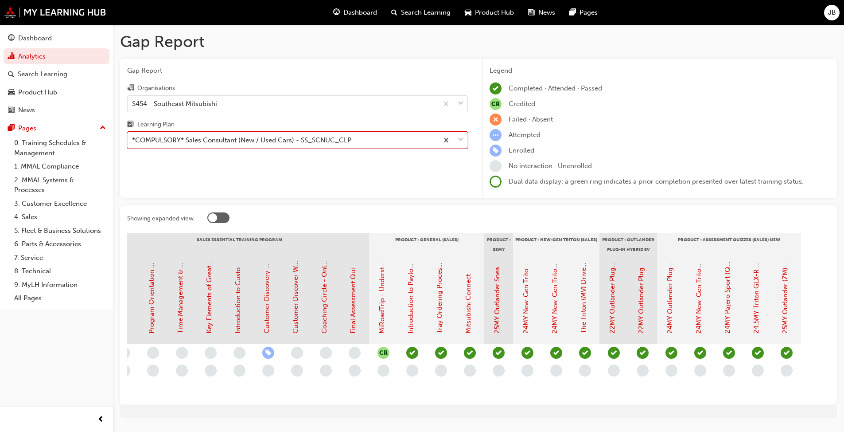
drag, startPoint x: 213, startPoint y: 217, endPoint x: 218, endPoint y: 217, distance: 4.5
click at [216, 217] on div at bounding box center [212, 217] width 9 height 9
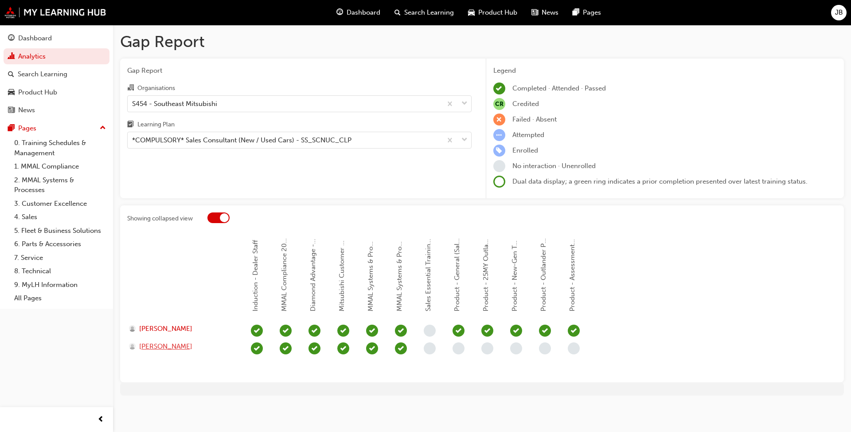
click at [169, 331] on span "[PERSON_NAME]" at bounding box center [165, 346] width 53 height 10
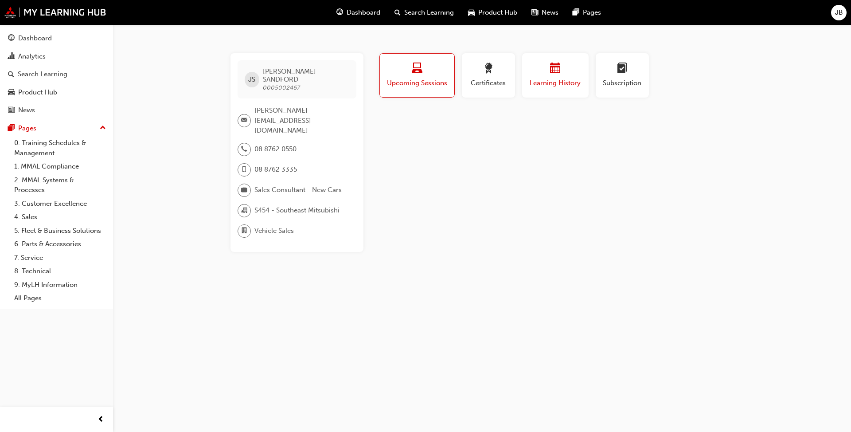
click at [436, 72] on div "button" at bounding box center [555, 70] width 53 height 14
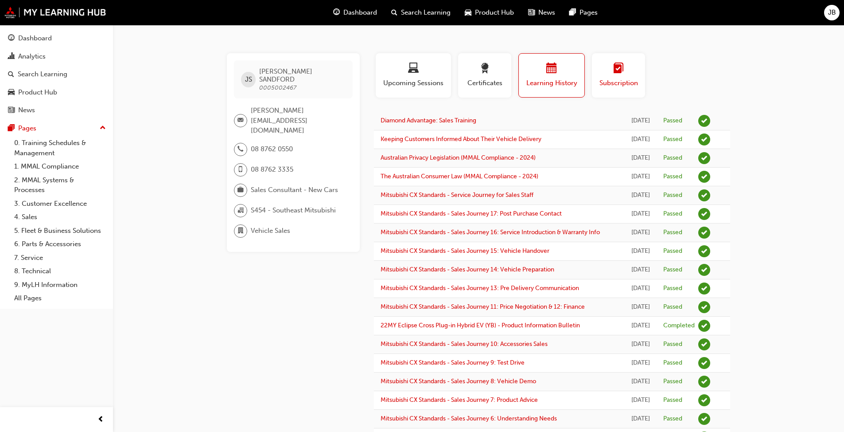
click at [436, 86] on span "Subscription" at bounding box center [619, 83] width 40 height 10
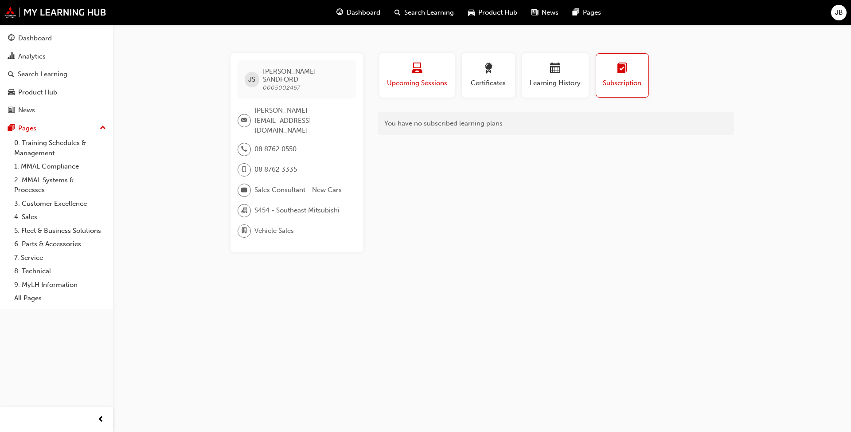
click at [400, 80] on span "Upcoming Sessions" at bounding box center [417, 83] width 62 height 10
drag, startPoint x: 458, startPoint y: 81, endPoint x: 479, endPoint y: 80, distance: 21.3
click at [436, 81] on div "Certificates" at bounding box center [488, 78] width 60 height 51
click at [436, 80] on span "Certificates" at bounding box center [488, 83] width 40 height 10
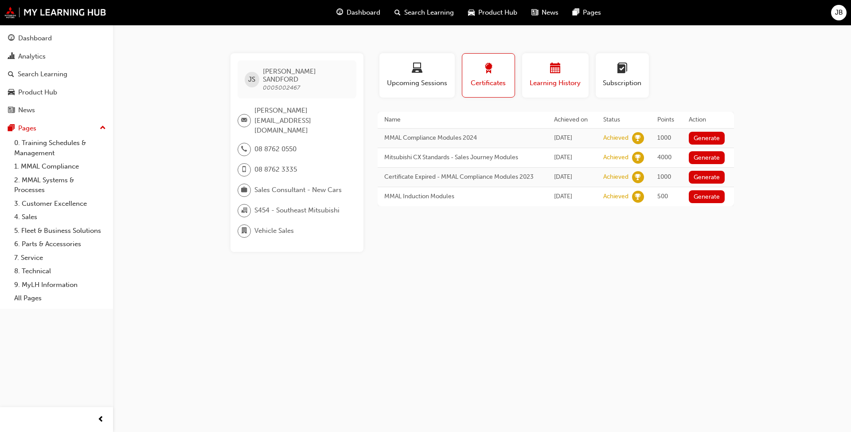
click at [436, 77] on div "Learning History" at bounding box center [555, 75] width 53 height 25
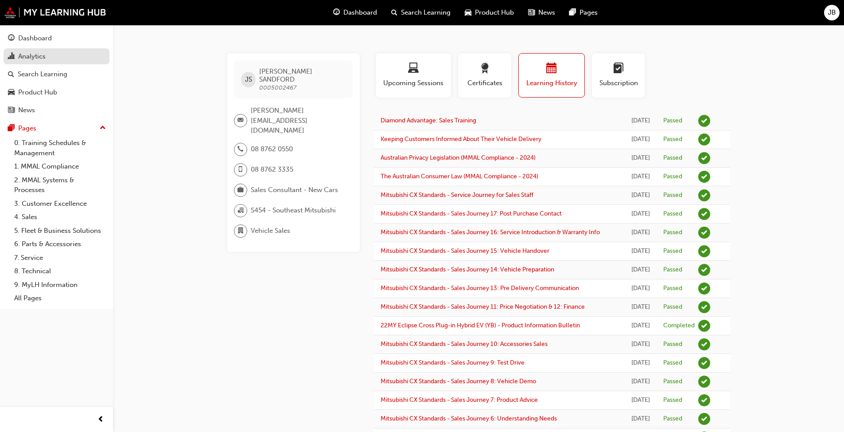
click at [32, 58] on div "Analytics" at bounding box center [31, 56] width 27 height 10
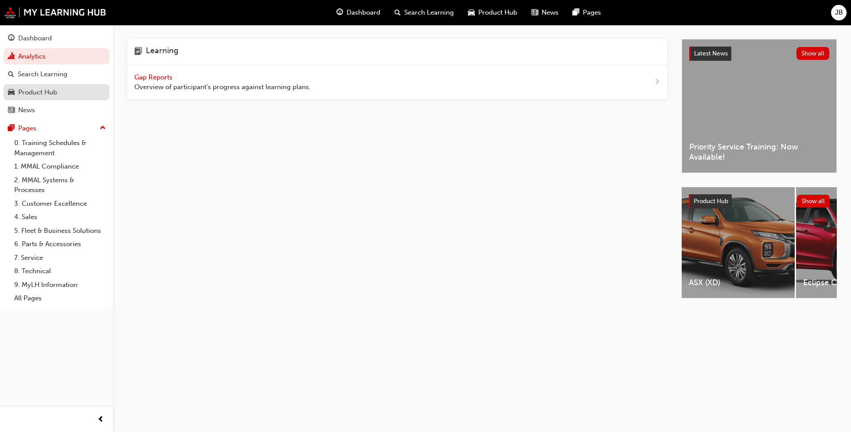
click at [68, 89] on div "Product Hub" at bounding box center [56, 92] width 97 height 11
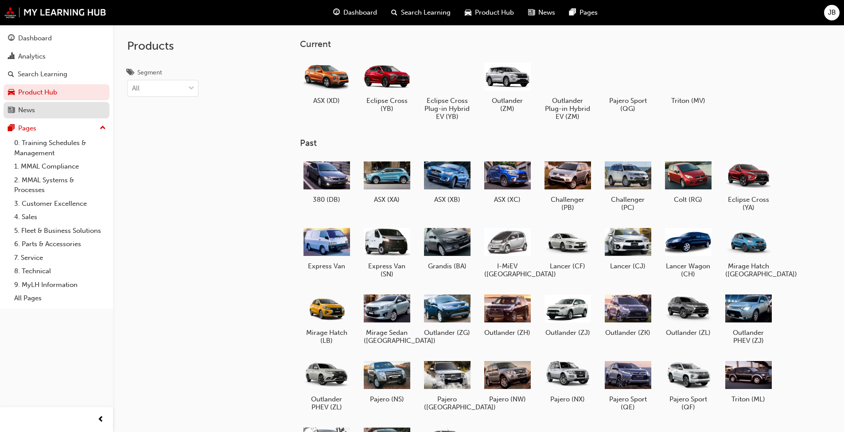
click at [50, 113] on div "News" at bounding box center [56, 110] width 97 height 11
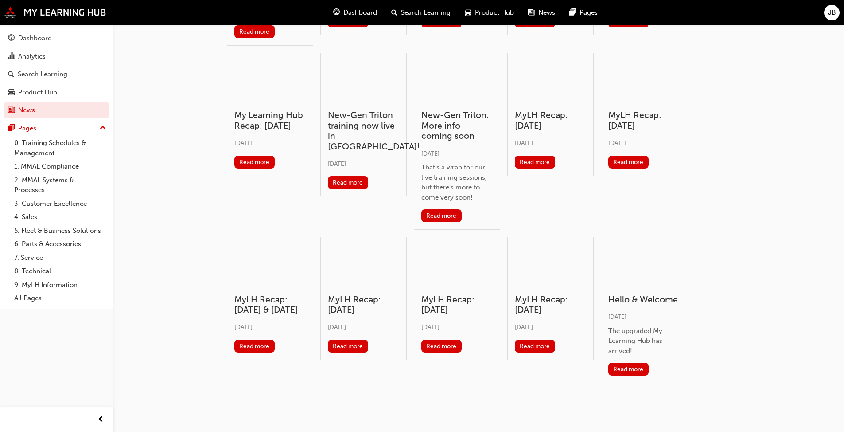
scroll to position [162, 0]
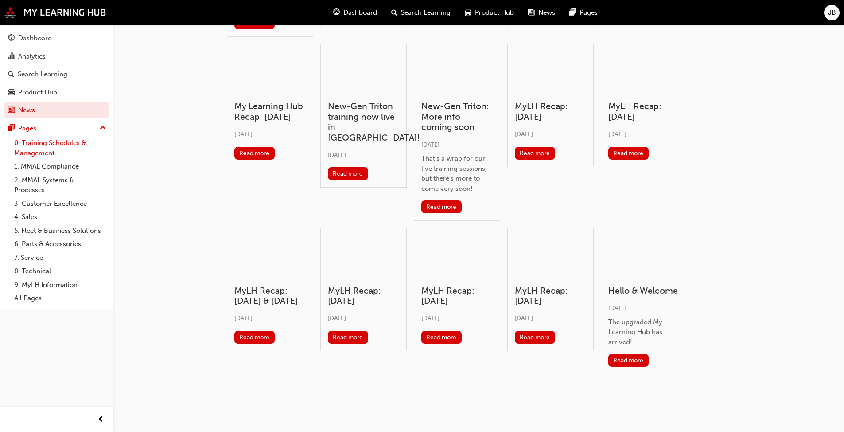
click at [26, 141] on link "0. Training Schedules & Management" at bounding box center [60, 147] width 99 height 23
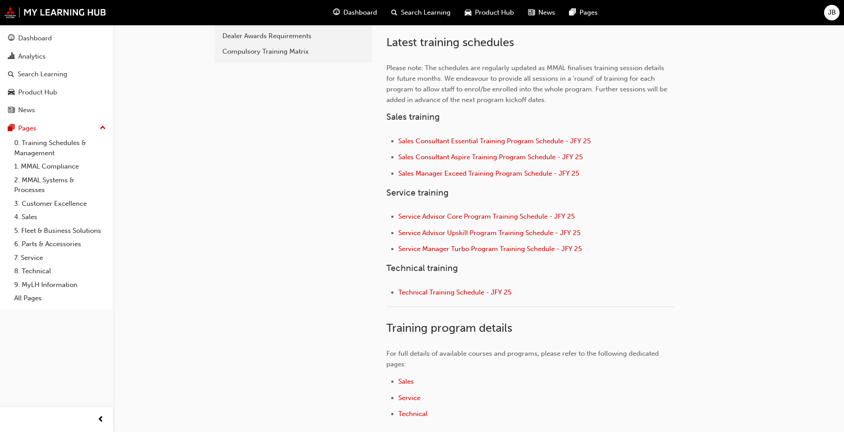
scroll to position [278, 0]
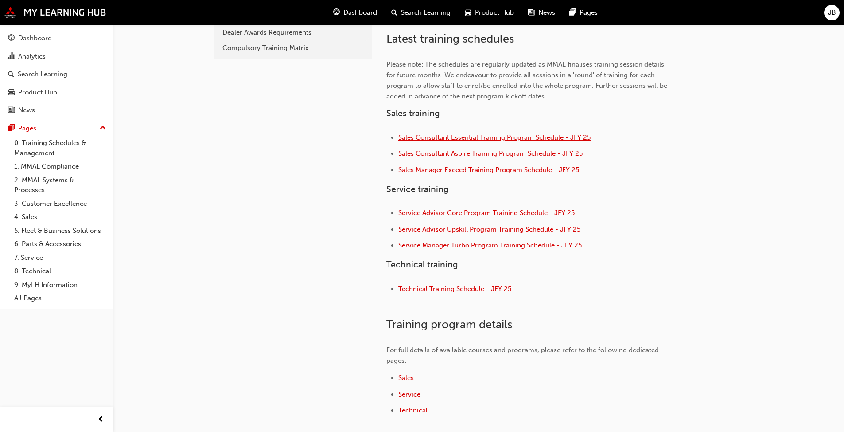
click at [436, 138] on span "Sales Consultant Essential Training Program Schedule - JFY 25" at bounding box center [494, 137] width 192 height 8
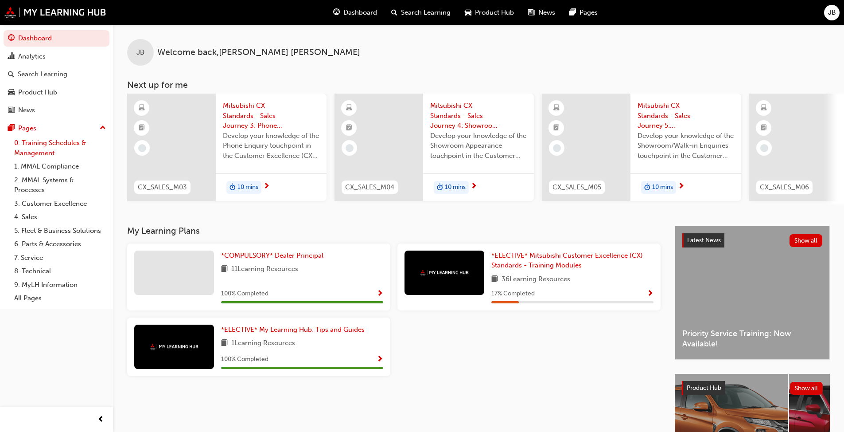
click at [38, 148] on link "0. Training Schedules & Management" at bounding box center [60, 147] width 99 height 23
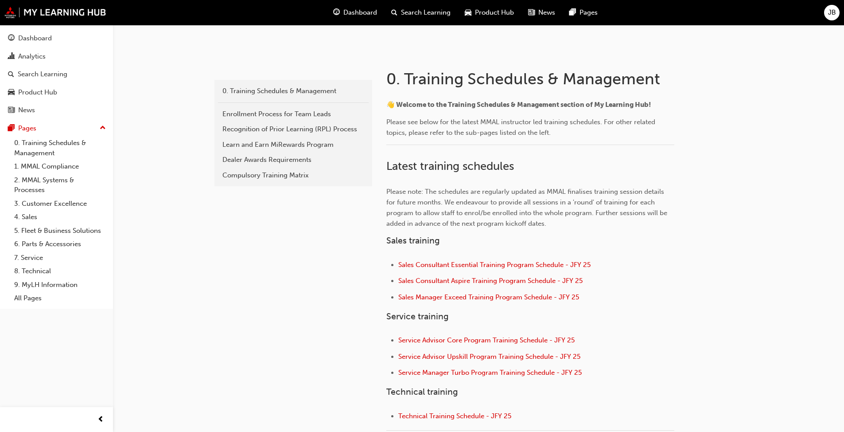
scroll to position [177, 0]
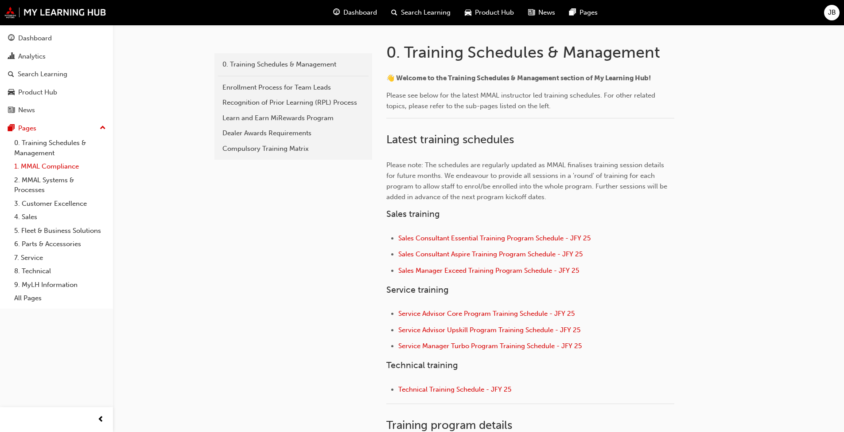
click at [64, 169] on link "1. MMAL Compliance" at bounding box center [60, 167] width 99 height 14
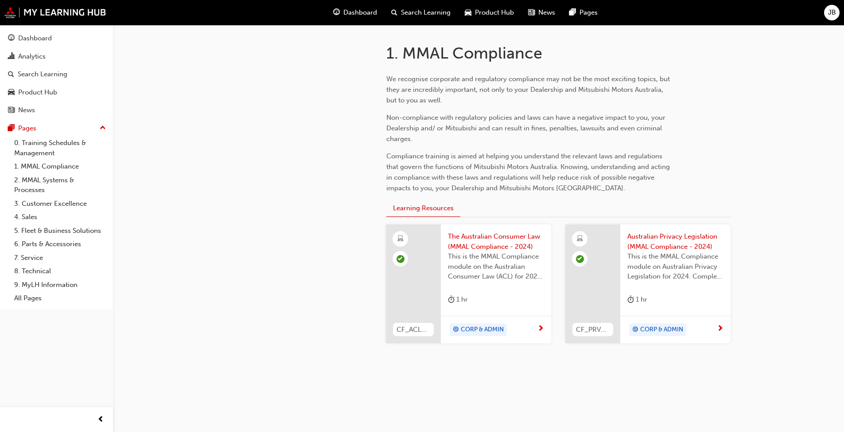
scroll to position [181, 0]
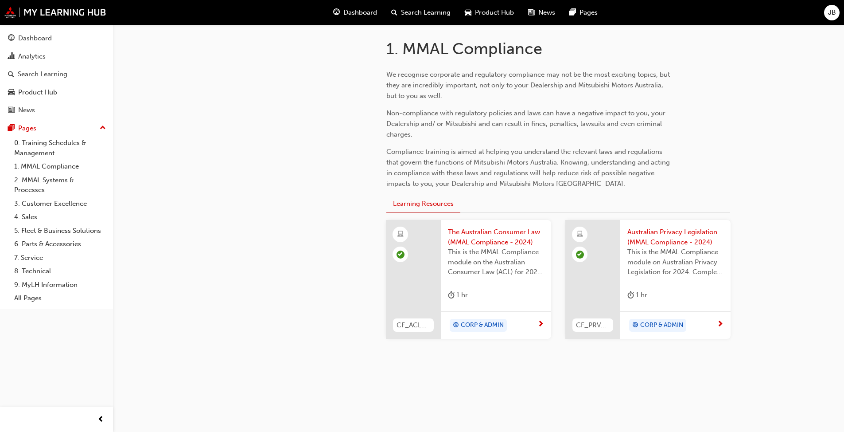
click at [443, 330] on div "CORP & ADMIN" at bounding box center [478, 325] width 51 height 12
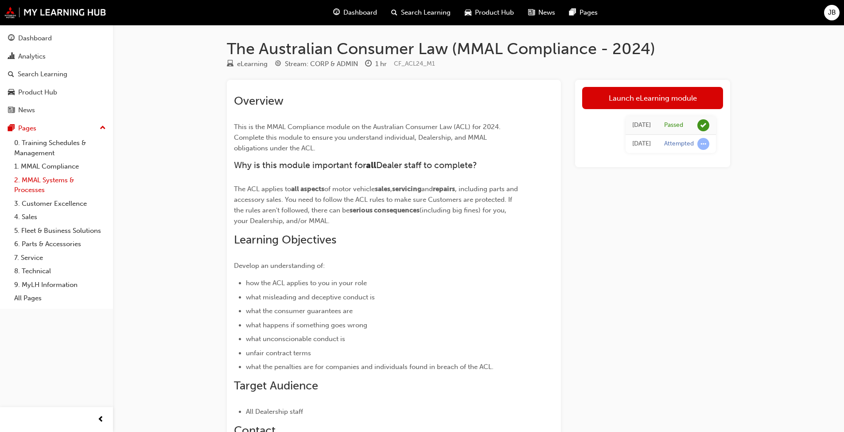
click at [29, 178] on link "2. MMAL Systems & Processes" at bounding box center [60, 184] width 99 height 23
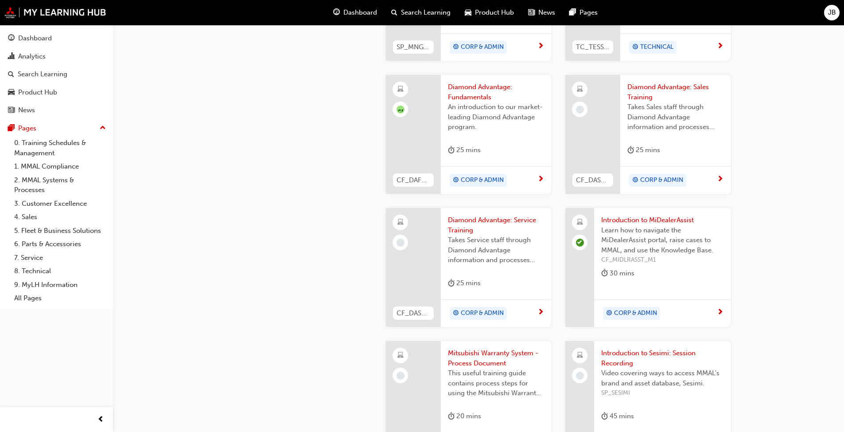
scroll to position [753, 0]
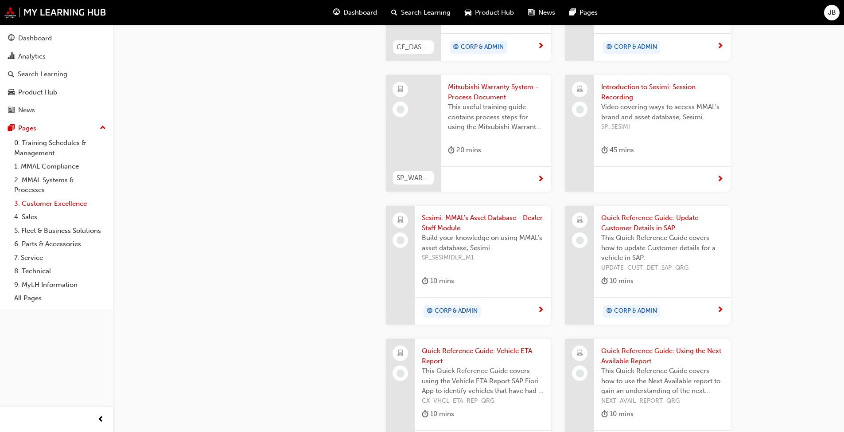
click at [47, 205] on link "3. Customer Excellence" at bounding box center [60, 204] width 99 height 14
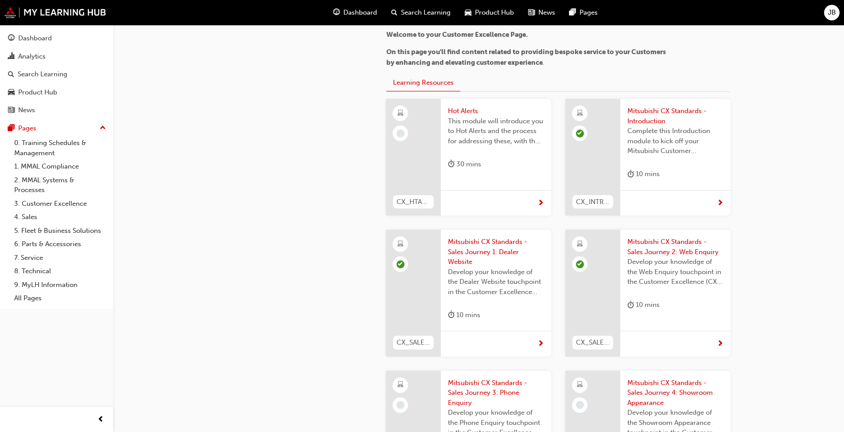
scroll to position [222, 0]
click at [47, 178] on link "2. MMAL Systems & Processes" at bounding box center [60, 184] width 99 height 23
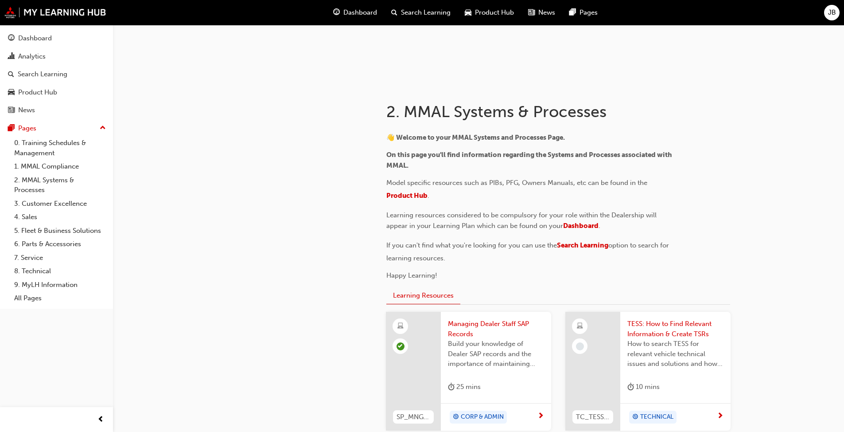
scroll to position [89, 0]
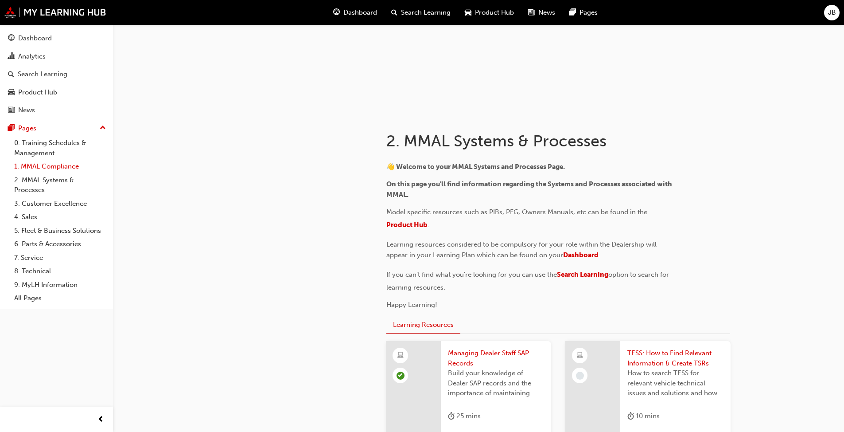
click at [35, 171] on link "1. MMAL Compliance" at bounding box center [60, 167] width 99 height 14
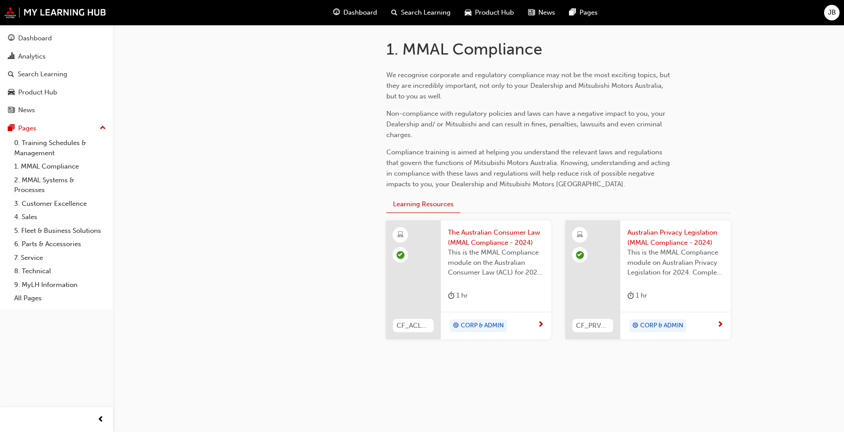
scroll to position [181, 0]
click at [31, 299] on link "All Pages" at bounding box center [60, 298] width 99 height 14
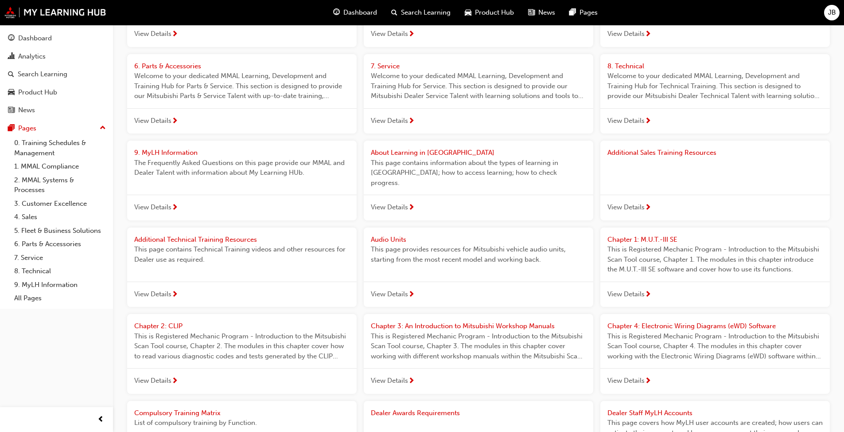
scroll to position [222, 0]
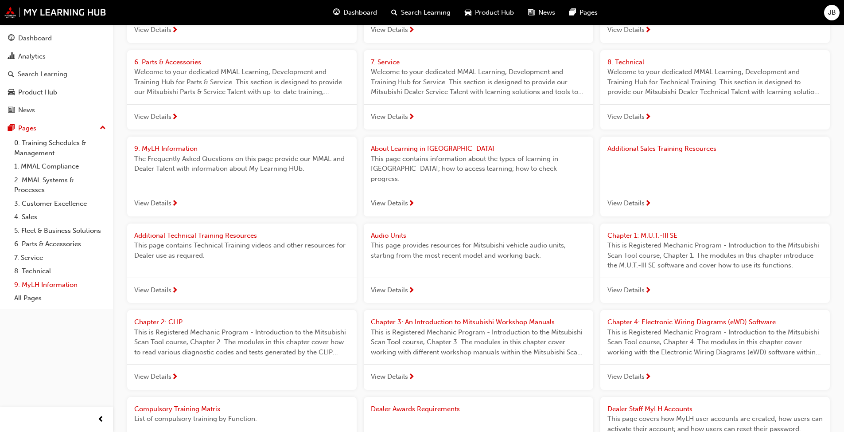
click at [64, 284] on link "9. MyLH Information" at bounding box center [60, 285] width 99 height 14
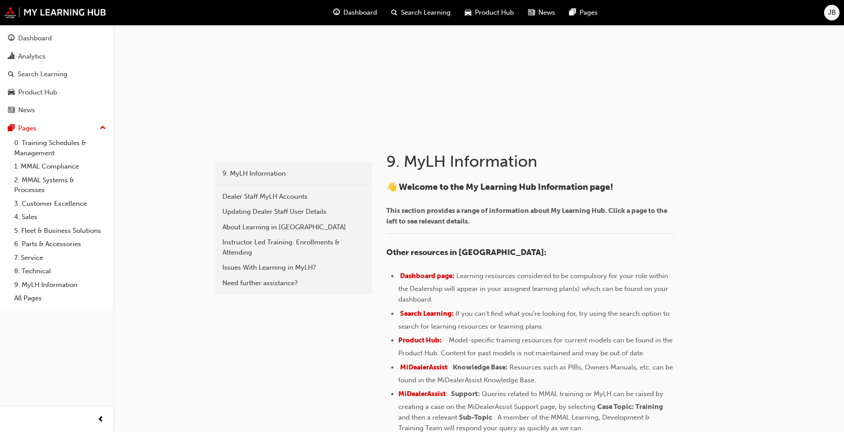
scroll to position [172, 0]
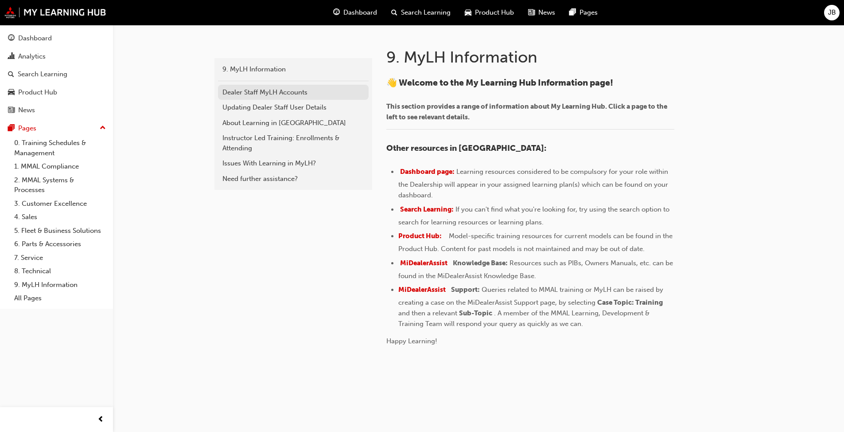
click at [274, 89] on div "Dealer Staff MyLH Accounts" at bounding box center [293, 92] width 142 height 10
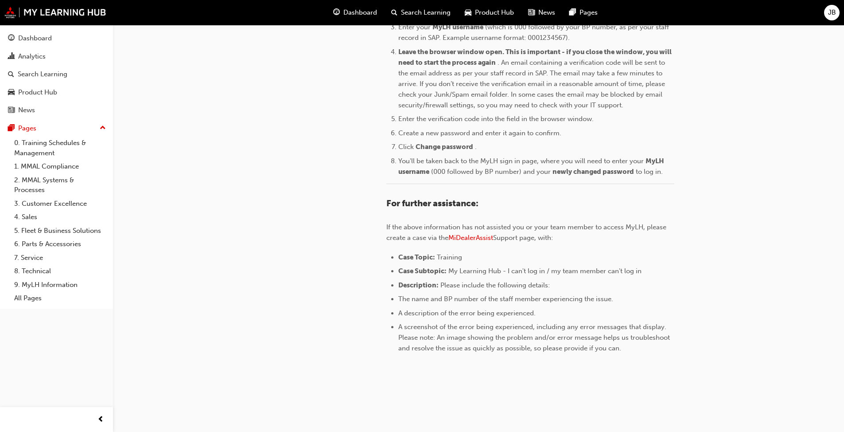
scroll to position [1131, 0]
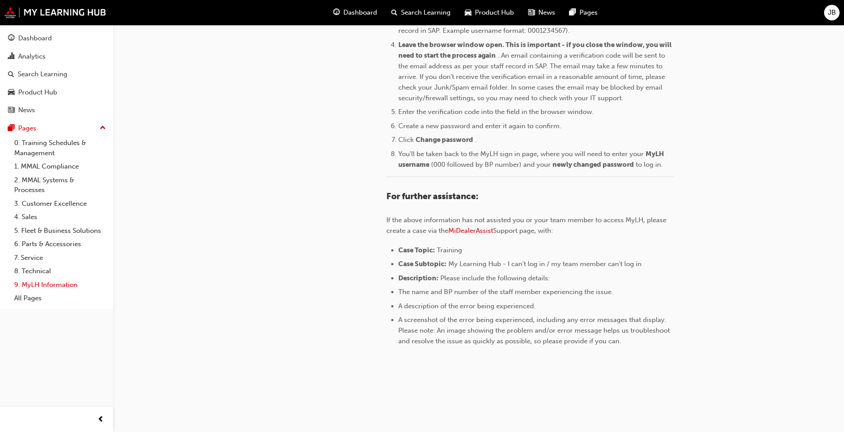
click at [63, 286] on link "9. MyLH Information" at bounding box center [60, 285] width 99 height 14
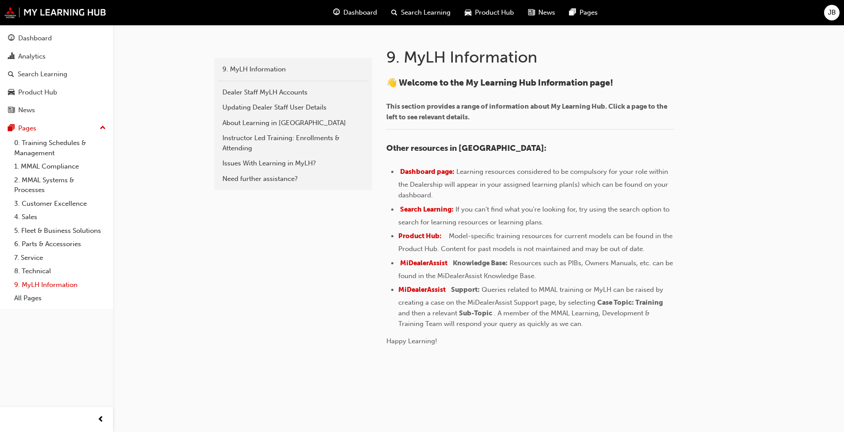
scroll to position [172, 0]
click at [30, 267] on link "8. Technical" at bounding box center [60, 271] width 99 height 14
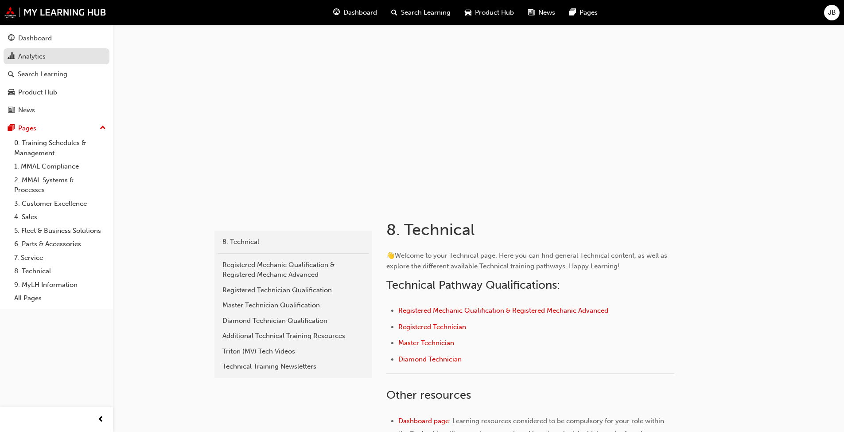
click at [28, 56] on div "Analytics" at bounding box center [31, 56] width 27 height 10
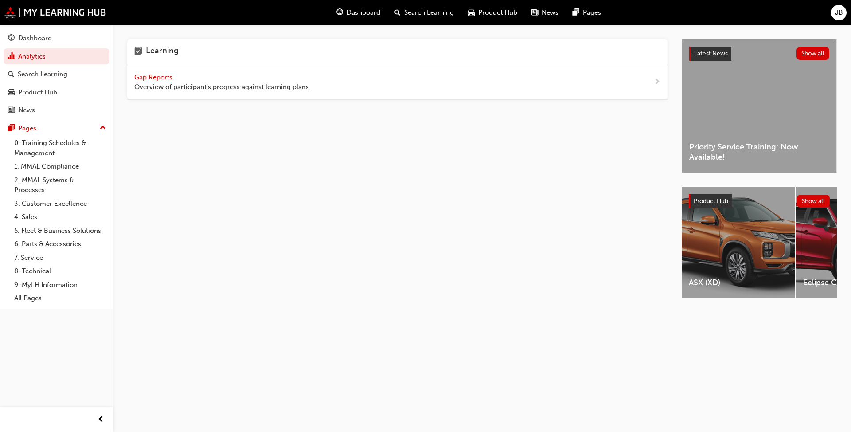
click at [151, 80] on span "Gap Reports" at bounding box center [154, 77] width 40 height 8
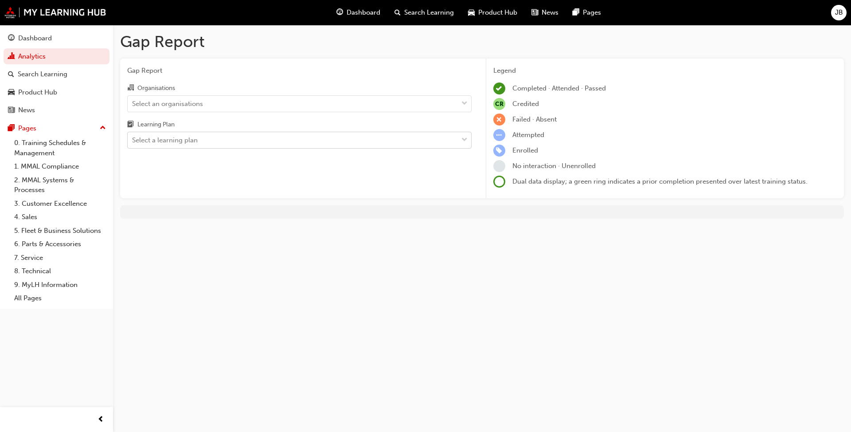
click at [245, 141] on div "Select a learning plan" at bounding box center [293, 140] width 330 height 16
click at [133, 141] on input "Learning Plan Select a learning plan" at bounding box center [132, 140] width 1 height 8
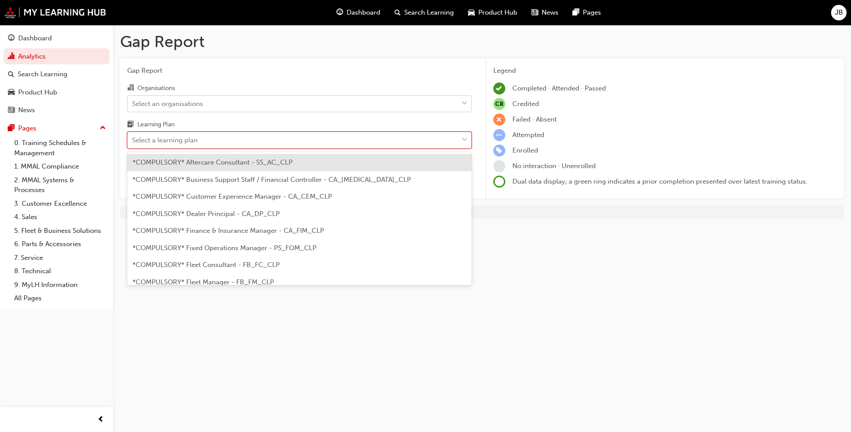
click at [235, 109] on div "Select an organisations" at bounding box center [293, 104] width 330 height 16
click at [133, 107] on input "Organisations Select an organisations" at bounding box center [132, 103] width 1 height 8
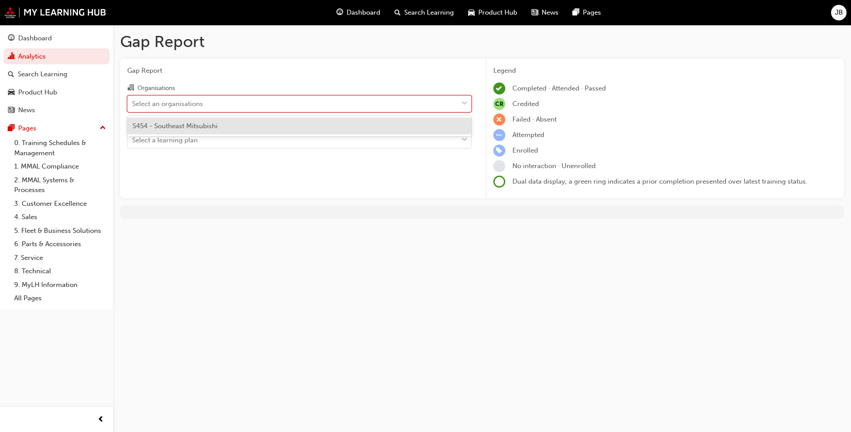
click at [230, 127] on div "S454 - Southeast Mitsubishi" at bounding box center [299, 125] width 344 height 17
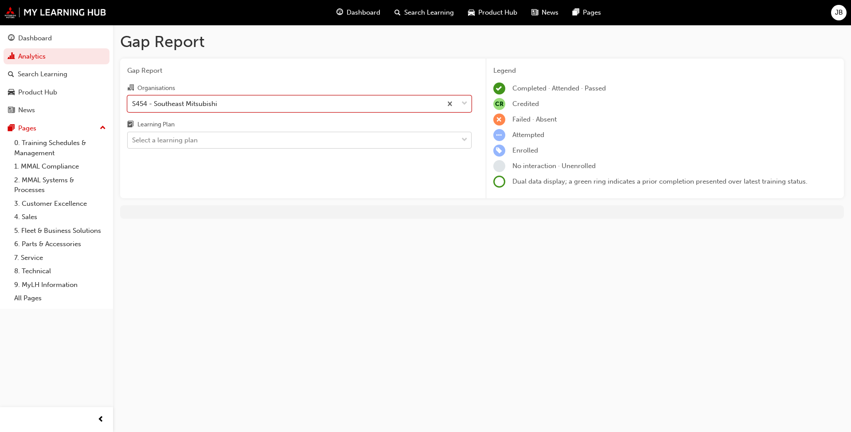
click at [228, 142] on div "Select a learning plan" at bounding box center [293, 140] width 330 height 16
click at [133, 142] on input "Learning Plan Select a learning plan" at bounding box center [132, 140] width 1 height 8
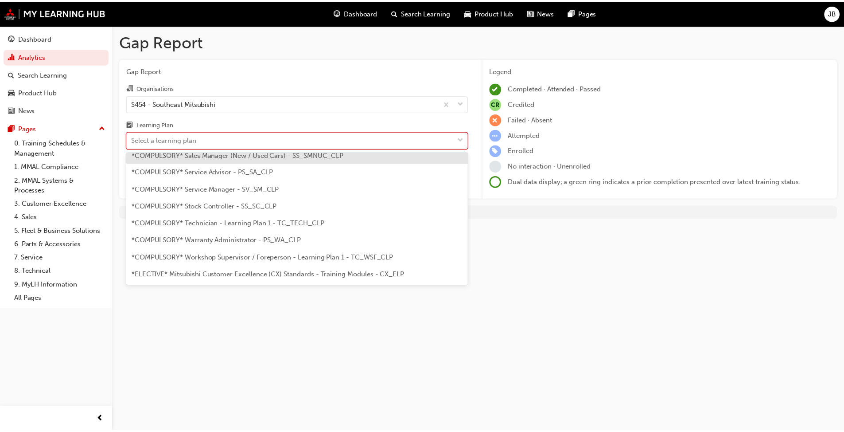
scroll to position [310, 0]
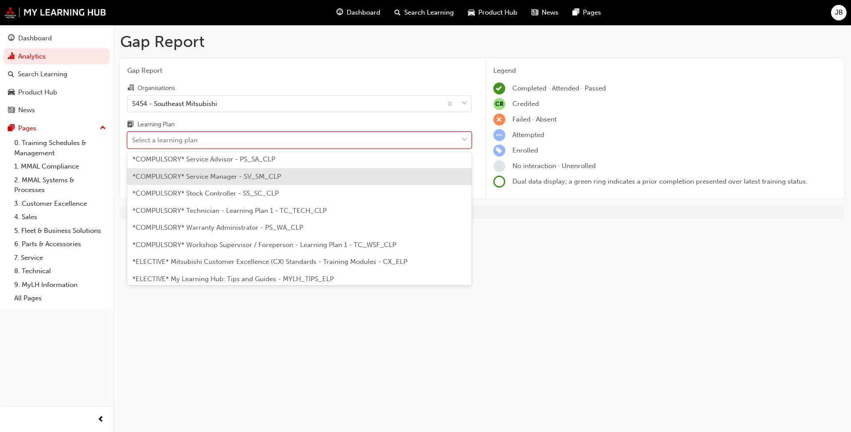
click at [226, 181] on div "*COMPULSORY* Service Manager - SV_SM_CLP" at bounding box center [299, 176] width 344 height 17
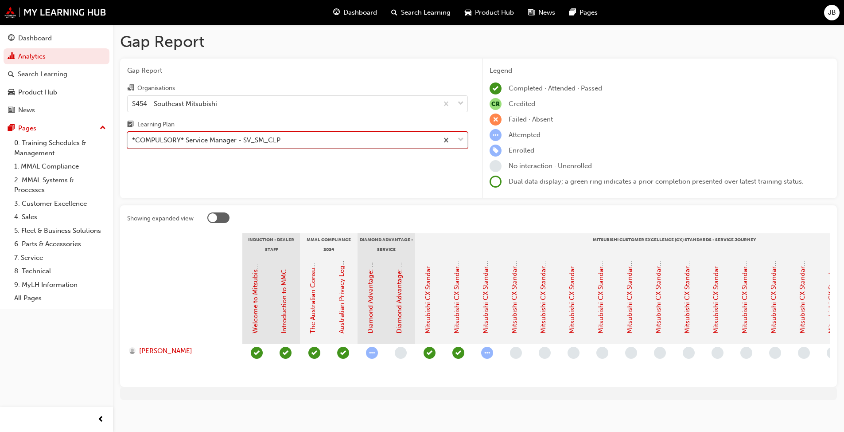
click at [221, 146] on div "*COMPULSORY* Service Manager - SV_SM_CLP" at bounding box center [283, 140] width 311 height 16
click at [133, 144] on input "Learning Plan option *COMPULSORY* Service Manager - SV_SM_CLP, selected. 0 resu…" at bounding box center [132, 140] width 1 height 8
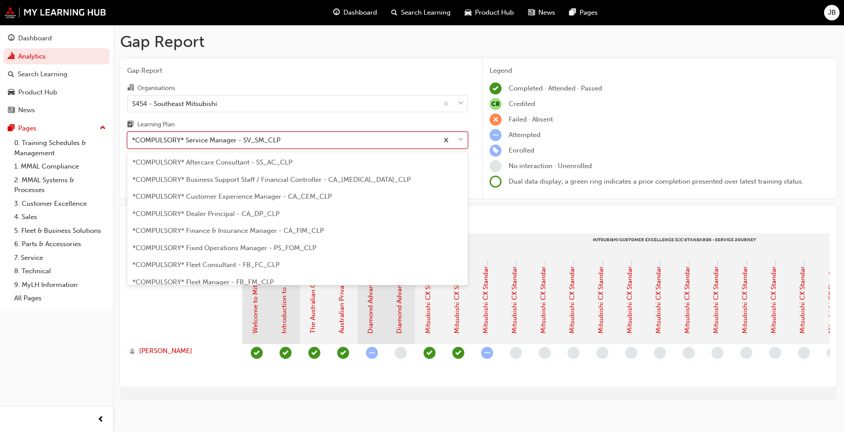
scroll to position [216, 0]
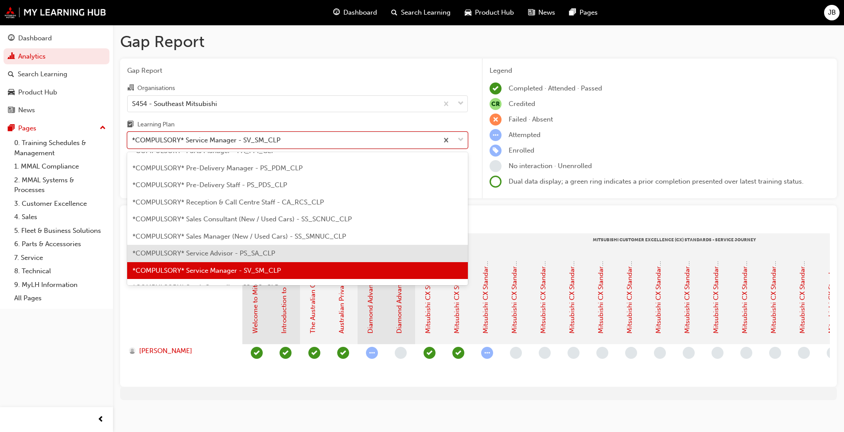
click at [210, 256] on span "*COMPULSORY* Service Advisor - PS_SA_CLP" at bounding box center [203, 253] width 143 height 8
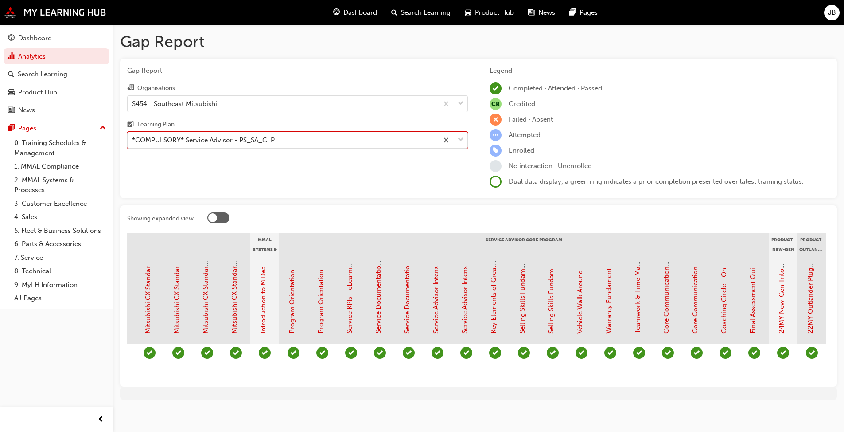
scroll to position [0, 737]
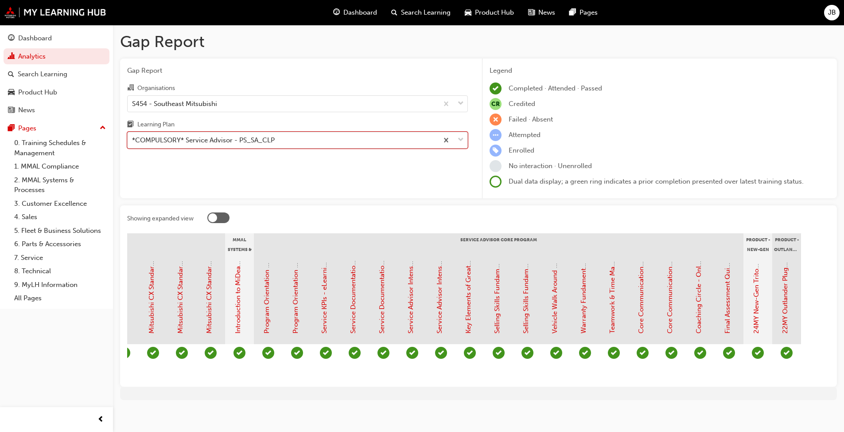
click at [226, 140] on div "*COMPULSORY* Service Advisor - PS_SA_CLP" at bounding box center [203, 140] width 143 height 10
click at [133, 140] on input "Learning Plan option *COMPULSORY* Service Advisor - PS_SA_CLP, selected. 0 resu…" at bounding box center [132, 140] width 1 height 8
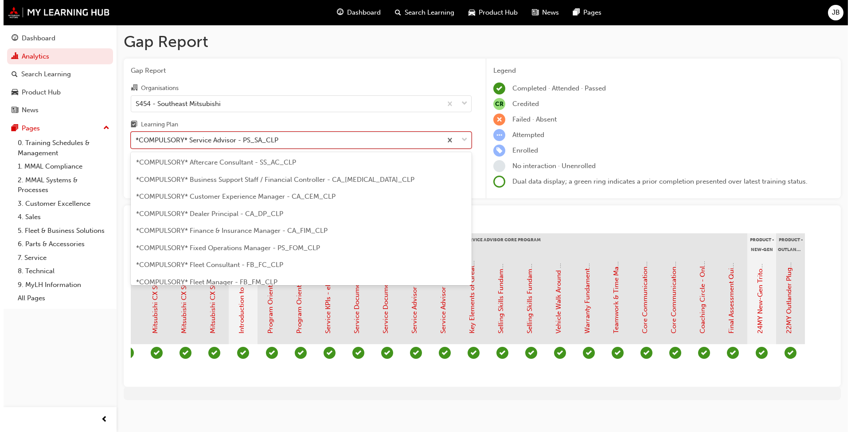
scroll to position [199, 0]
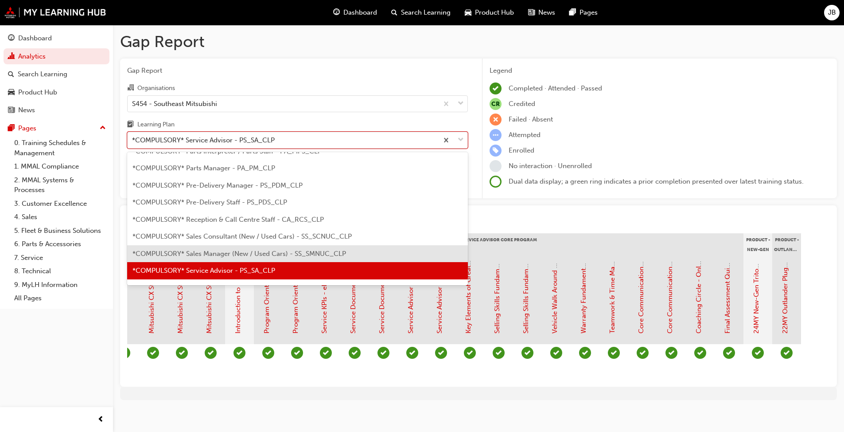
click at [230, 252] on span "*COMPULSORY* Sales Manager (New / Used Cars) - SS_SMNUC_CLP" at bounding box center [239, 253] width 214 height 8
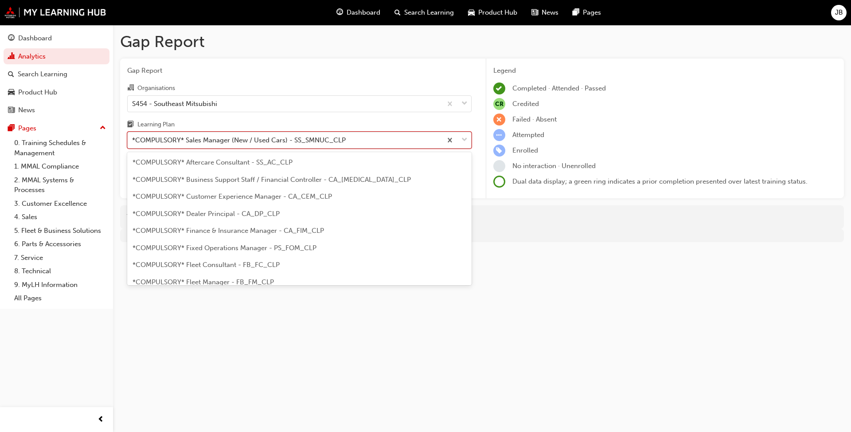
click at [369, 142] on div "*COMPULSORY* Sales Manager (New / Used Cars) - SS_SMNUC_CLP" at bounding box center [285, 140] width 314 height 16
click at [133, 142] on input "Learning Plan option *COMPULSORY* Sales Manager (New / Used Cars) - SS_SMNUC_CL…" at bounding box center [132, 140] width 1 height 8
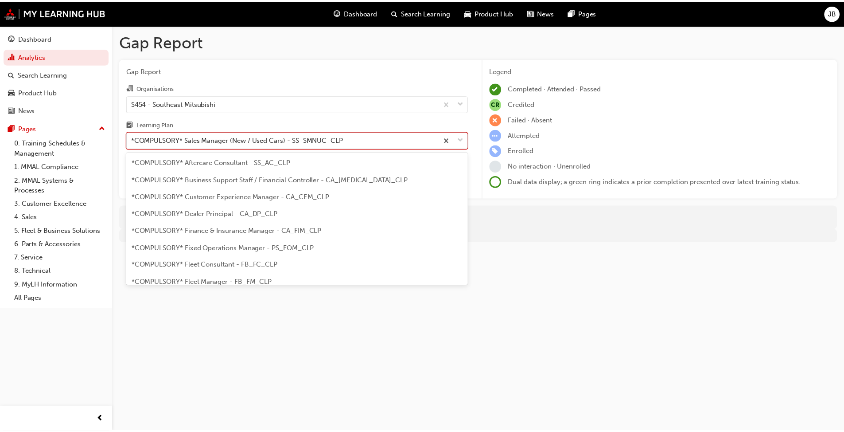
scroll to position [182, 0]
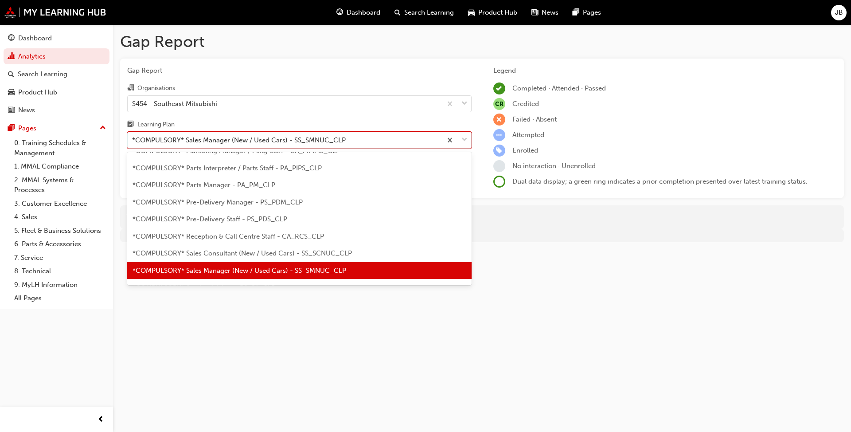
click at [308, 249] on span "*COMPULSORY* Sales Consultant (New / Used Cars) - SS_SCNUC_CLP" at bounding box center [241, 253] width 219 height 8
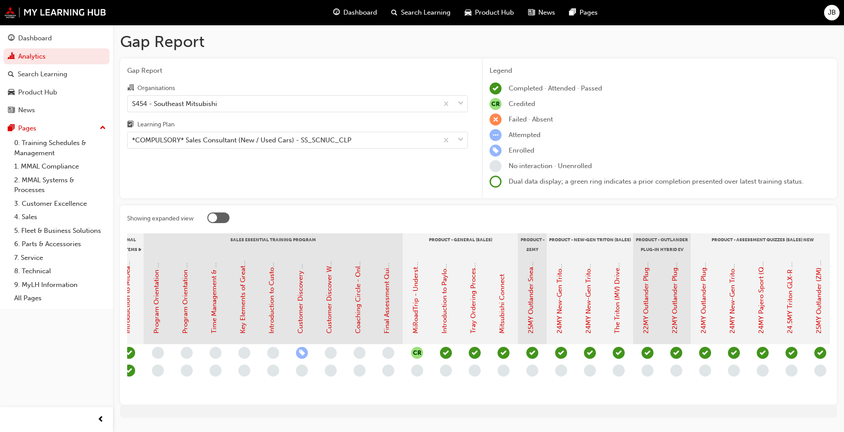
scroll to position [0, 881]
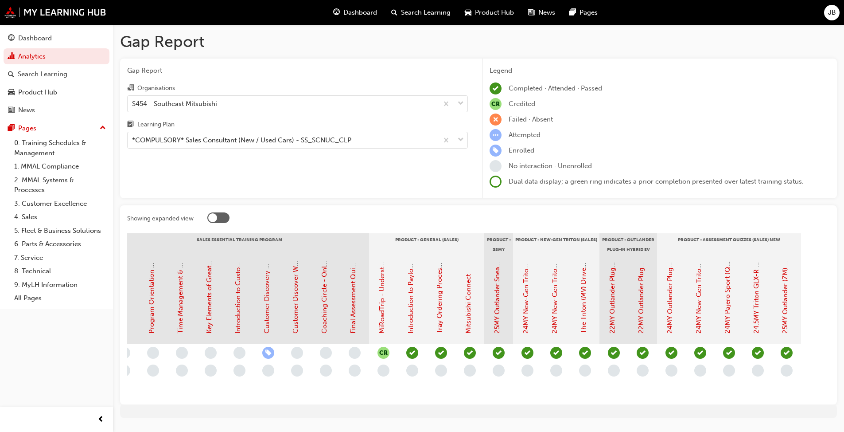
click at [443, 331] on div at bounding box center [478, 410] width 717 height 13
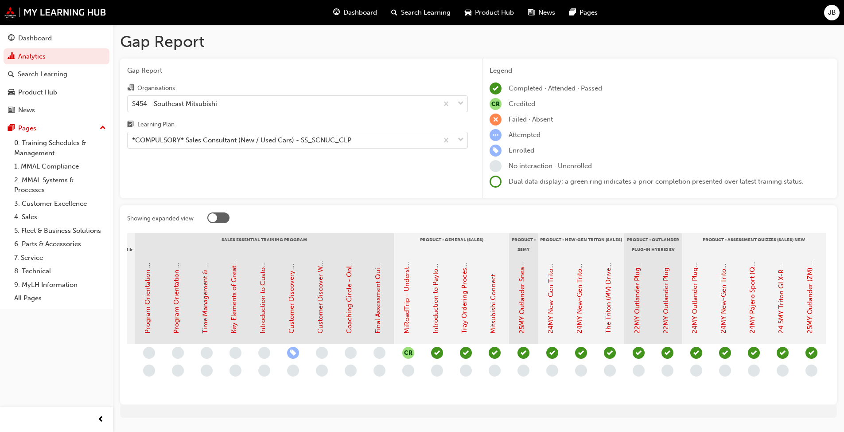
scroll to position [0, 864]
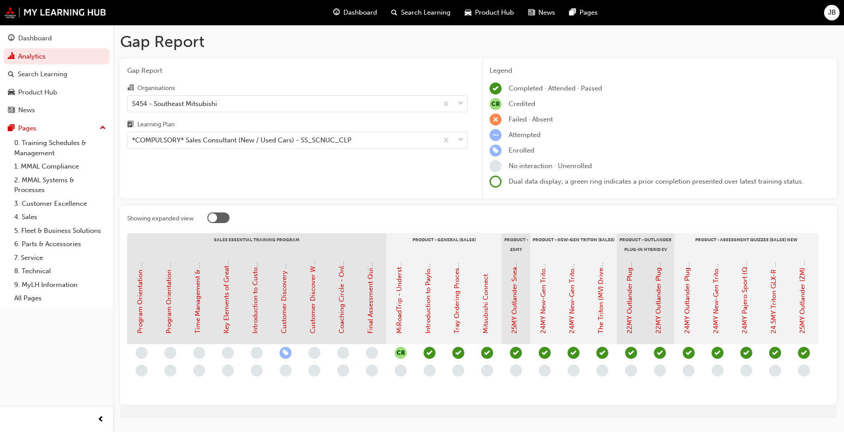
click at [443, 14] on span "JB" at bounding box center [832, 13] width 8 height 10
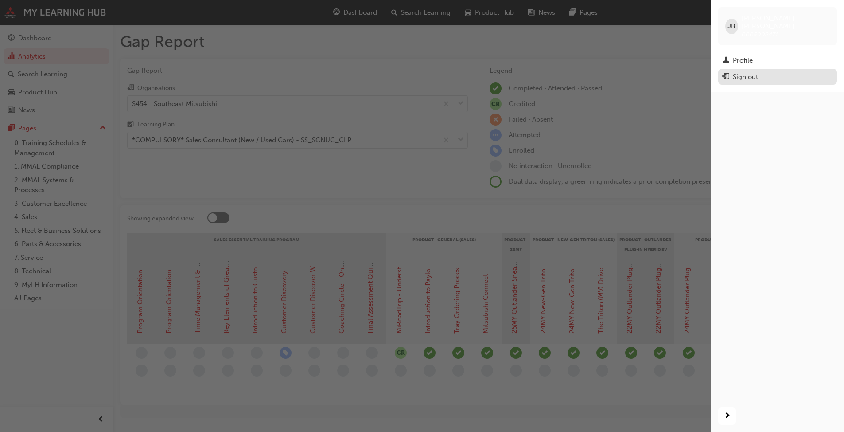
click at [443, 71] on div "Sign out" at bounding box center [778, 76] width 110 height 11
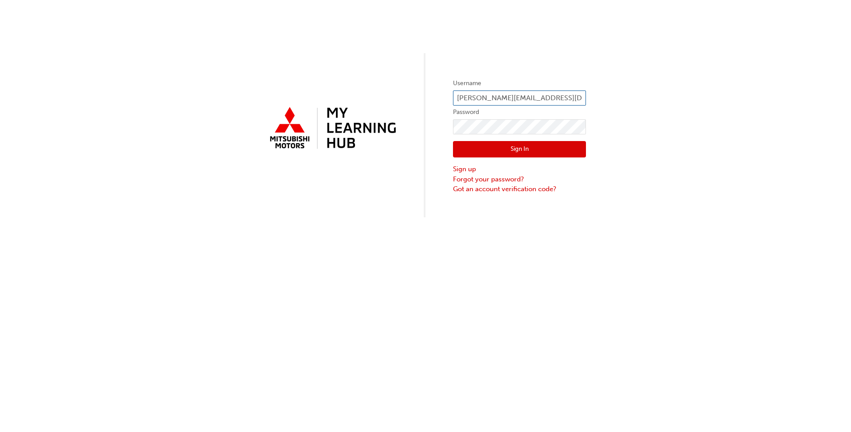
click at [502, 93] on input "[PERSON_NAME][EMAIL_ADDRESS][DOMAIN_NAME]" at bounding box center [519, 97] width 133 height 15
click at [471, 99] on input "[PERSON_NAME][EMAIL_ADDRESS][DOMAIN_NAME]" at bounding box center [519, 97] width 133 height 15
type input "[PERSON_NAME][EMAIL_ADDRESS][DOMAIN_NAME]"
click at [504, 151] on button "Sign In" at bounding box center [519, 149] width 133 height 17
